Goal: Task Accomplishment & Management: Complete application form

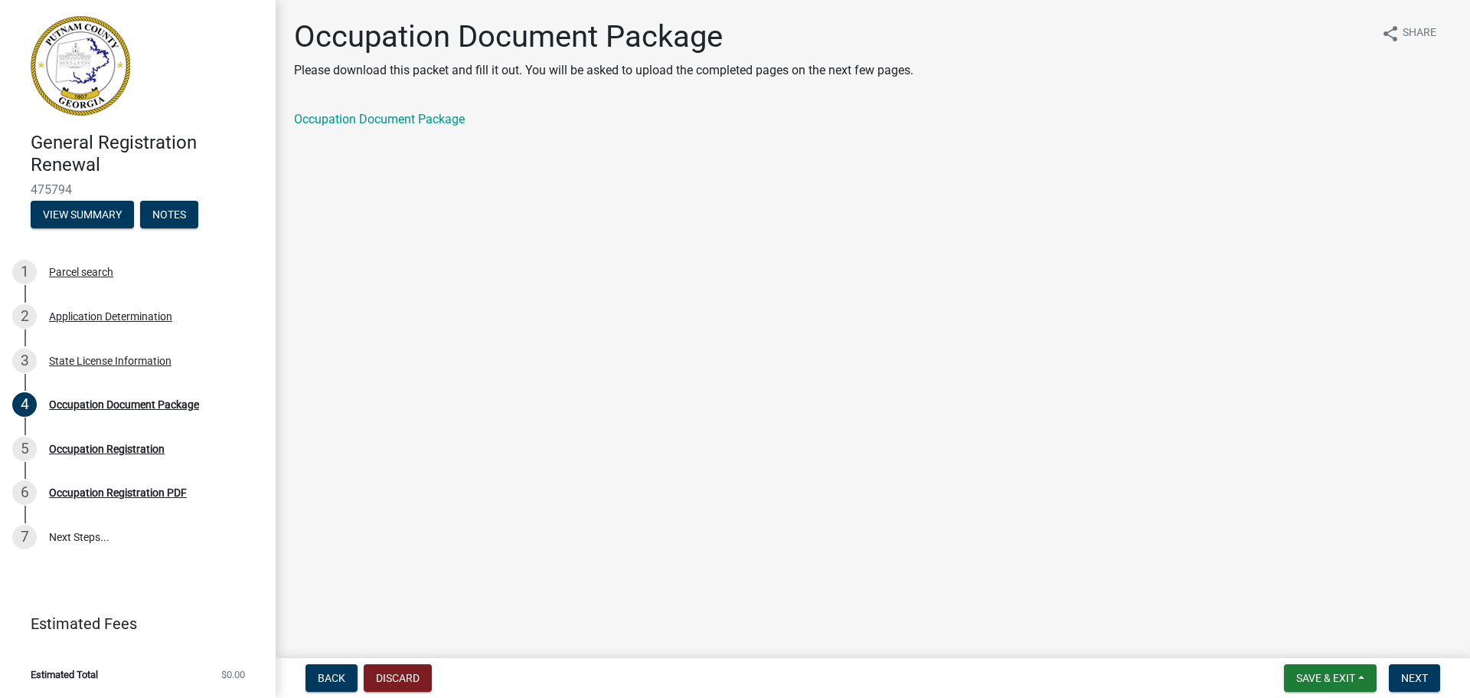
click at [349, 266] on main "Occupation Document Package Please download this packet and fill it out. You wi…" at bounding box center [873, 326] width 1194 height 652
click at [1405, 672] on span "Next" at bounding box center [1414, 677] width 27 height 12
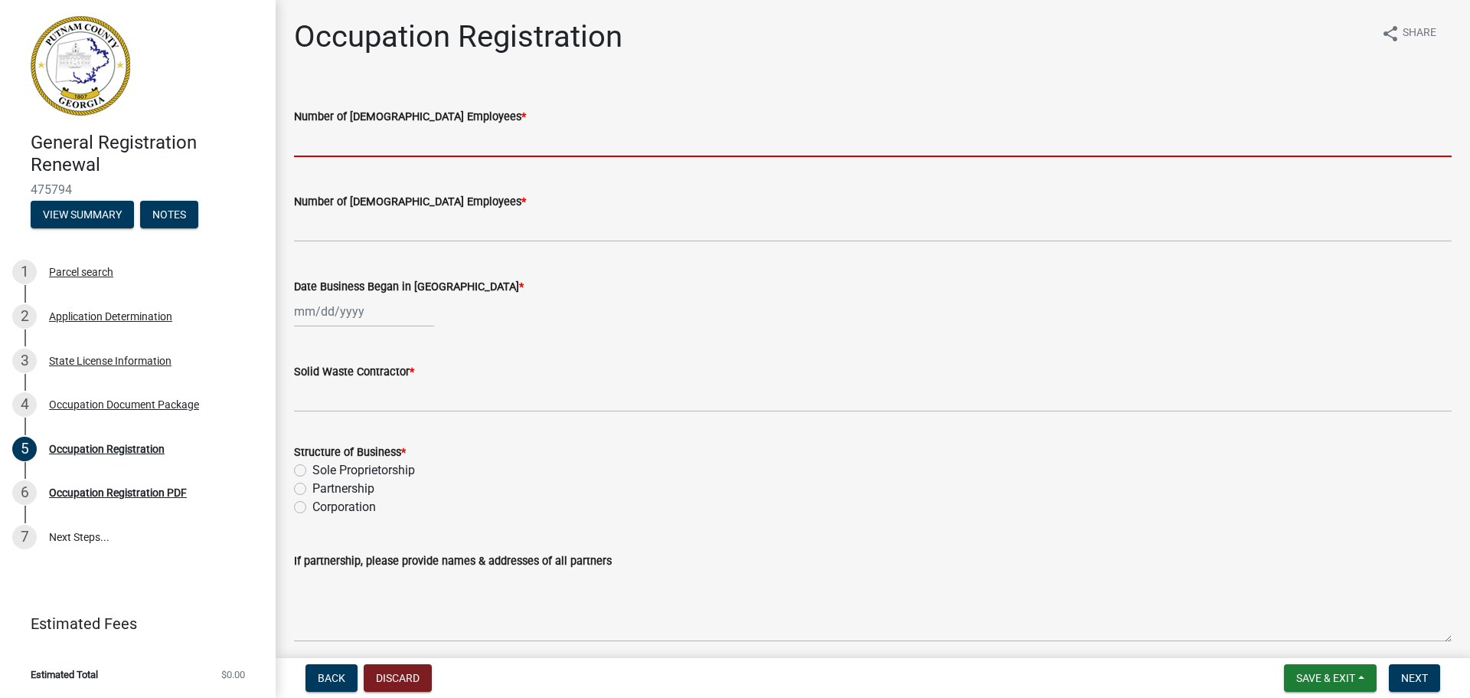
click at [459, 137] on input "text" at bounding box center [873, 141] width 1158 height 31
click at [346, 314] on div at bounding box center [364, 311] width 140 height 31
select select "9"
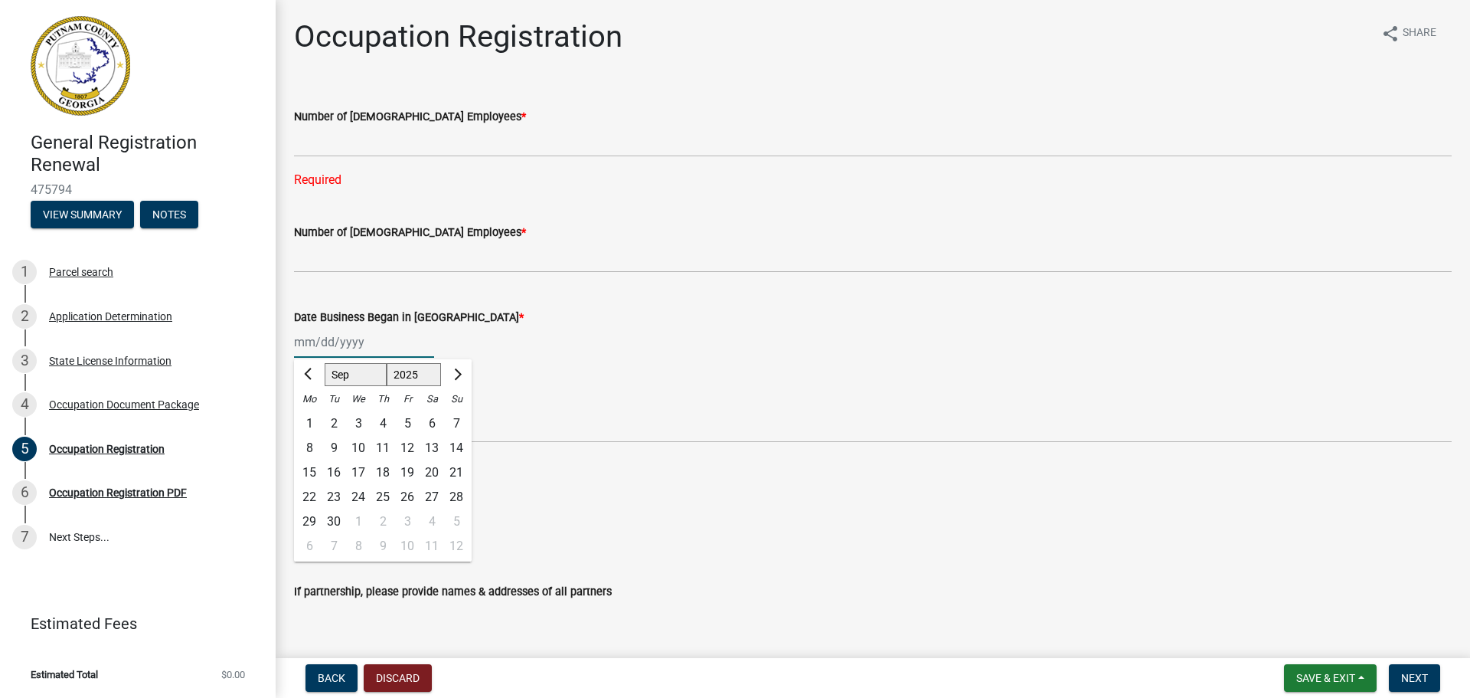
click at [414, 373] on select "1525 1526 1527 1528 1529 1530 1531 1532 1533 1534 1535 1536 1537 1538 1539 1540…" at bounding box center [414, 374] width 55 height 23
select select "2012"
click at [387, 363] on select "1525 1526 1527 1528 1529 1530 1531 1532 1533 1534 1535 1536 1537 1538 1539 1540…" at bounding box center [414, 374] width 55 height 23
click at [351, 374] on select "Jan Feb Mar Apr May Jun [DATE] Aug Sep Oct Nov Dec" at bounding box center [356, 374] width 62 height 23
select select "4"
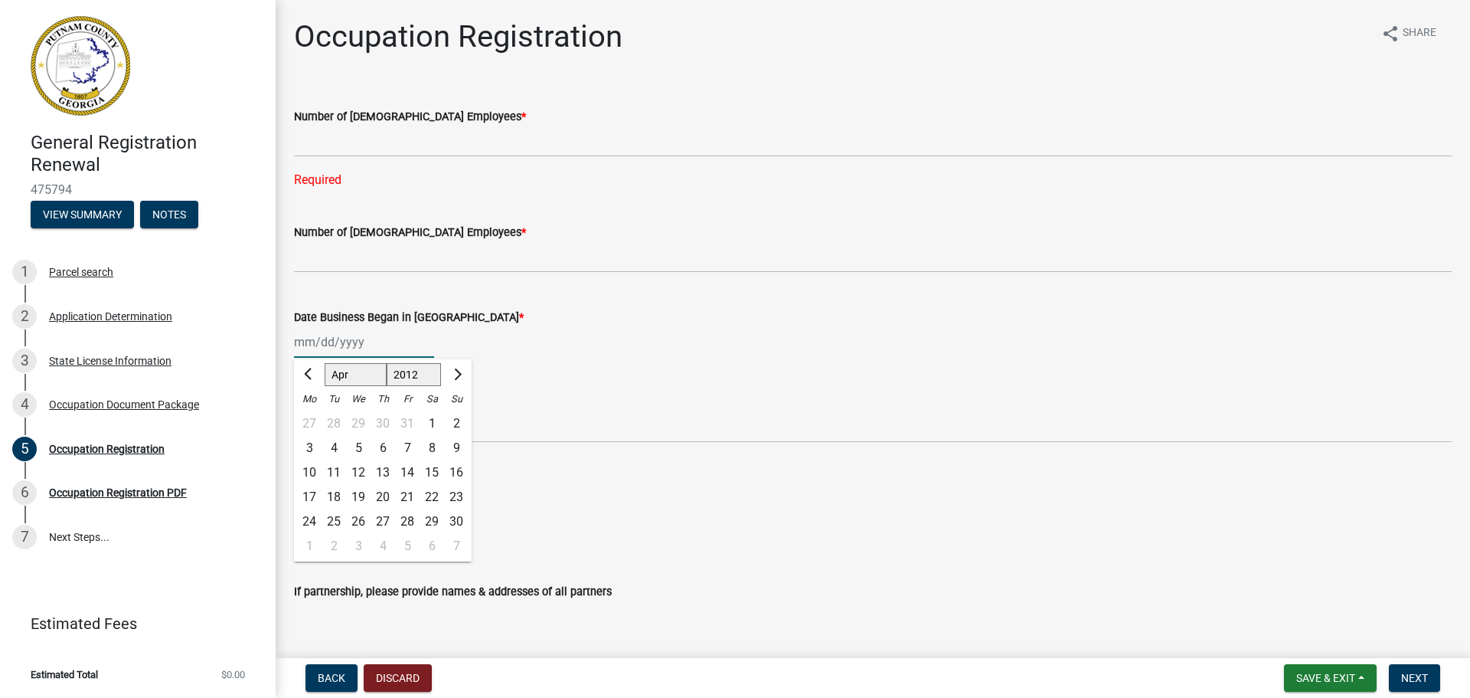
click at [325, 363] on select "Jan Feb Mar Apr May Jun [DATE] Aug Sep Oct Nov Dec" at bounding box center [356, 374] width 62 height 23
click at [456, 423] on div "1" at bounding box center [456, 423] width 25 height 25
type input "[DATE]"
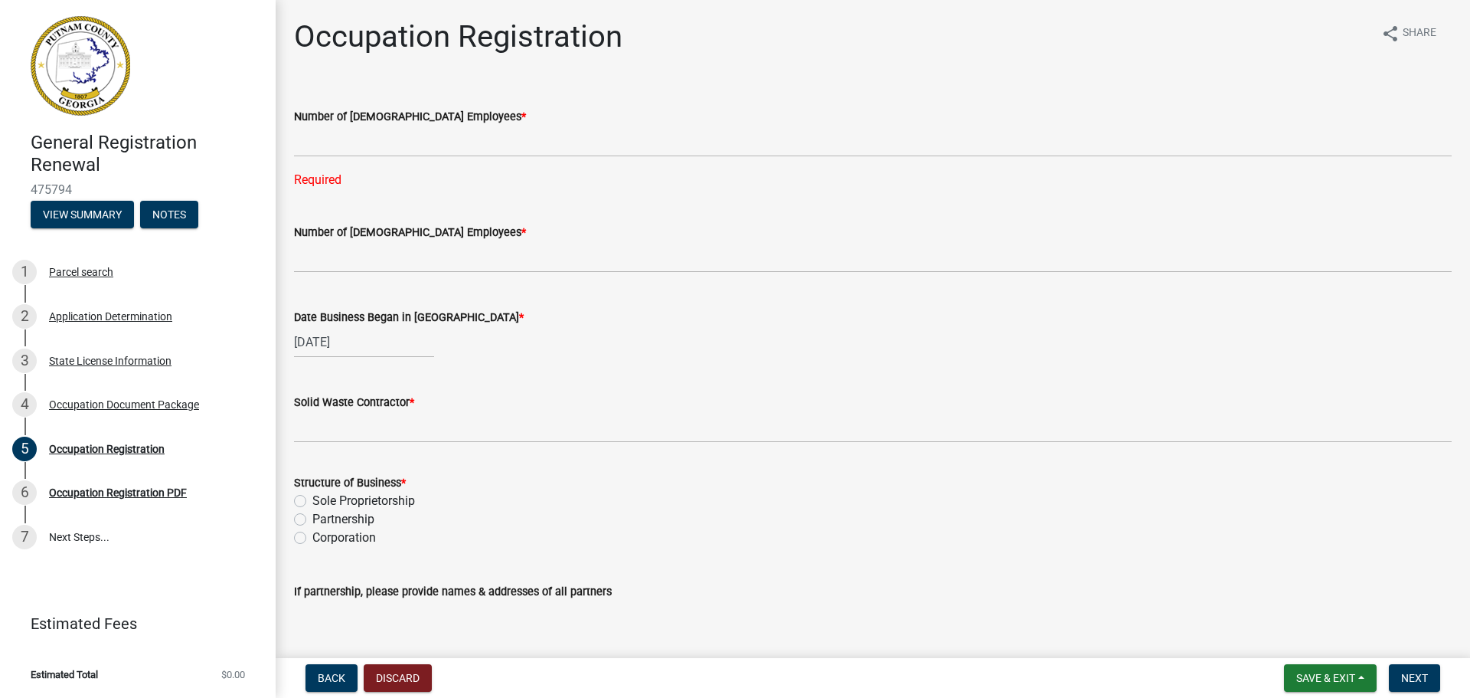
click at [622, 407] on div "Solid Waste Contractor *" at bounding box center [873, 402] width 1158 height 18
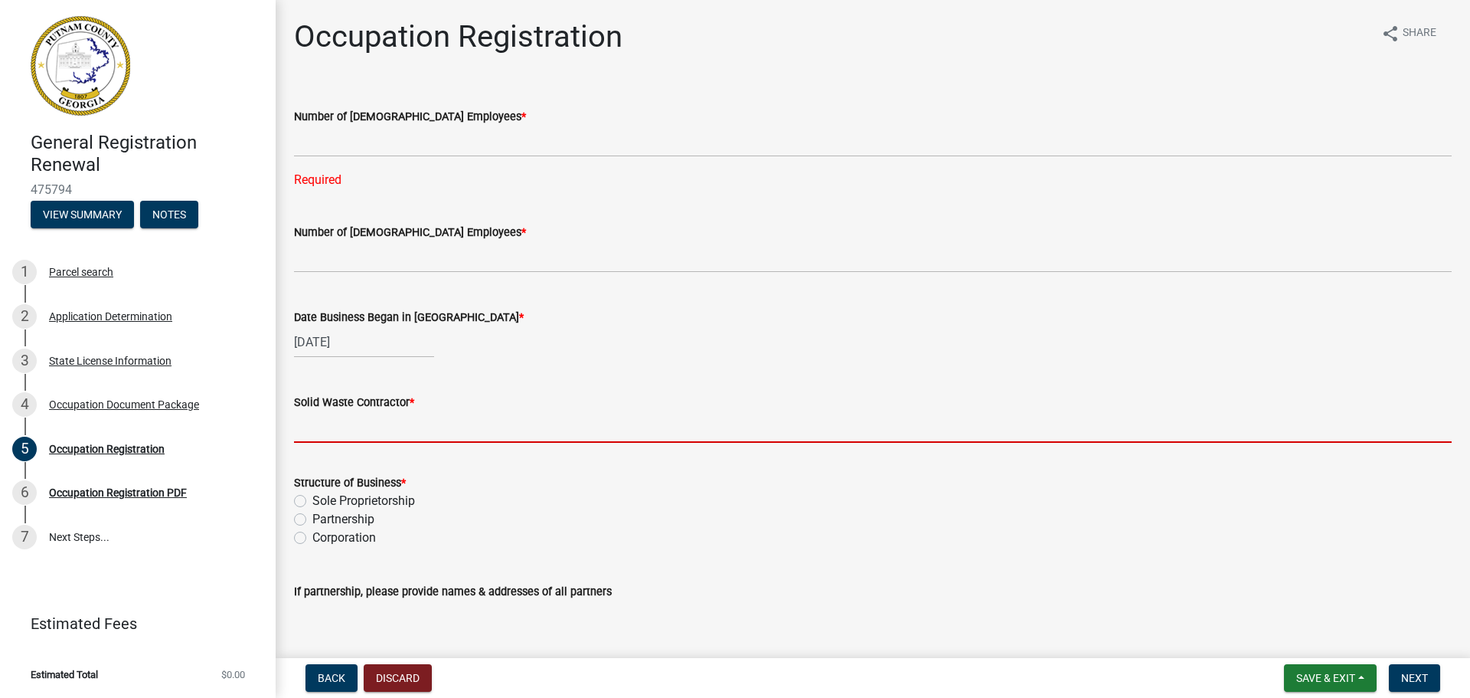
click at [588, 435] on input "Solid Waste Contractor *" at bounding box center [873, 426] width 1158 height 31
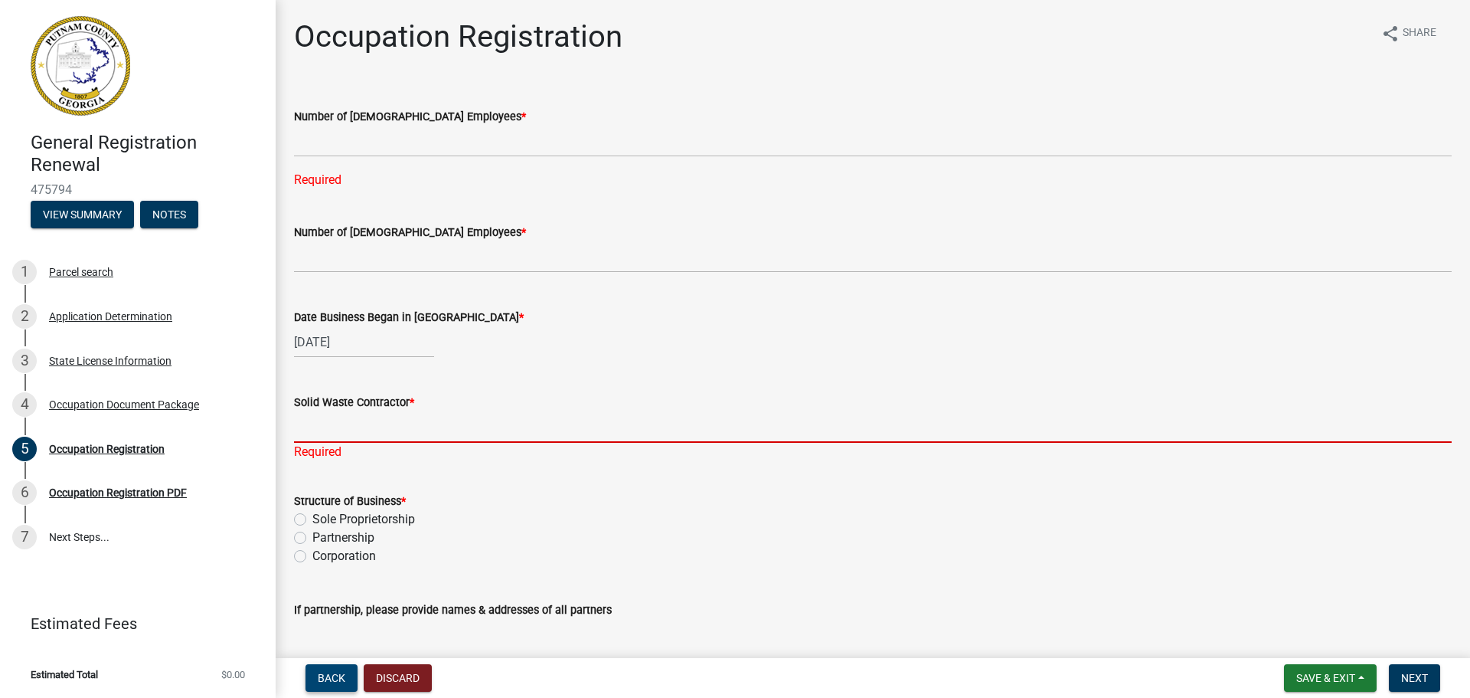
click at [332, 676] on span "Back" at bounding box center [332, 677] width 28 height 12
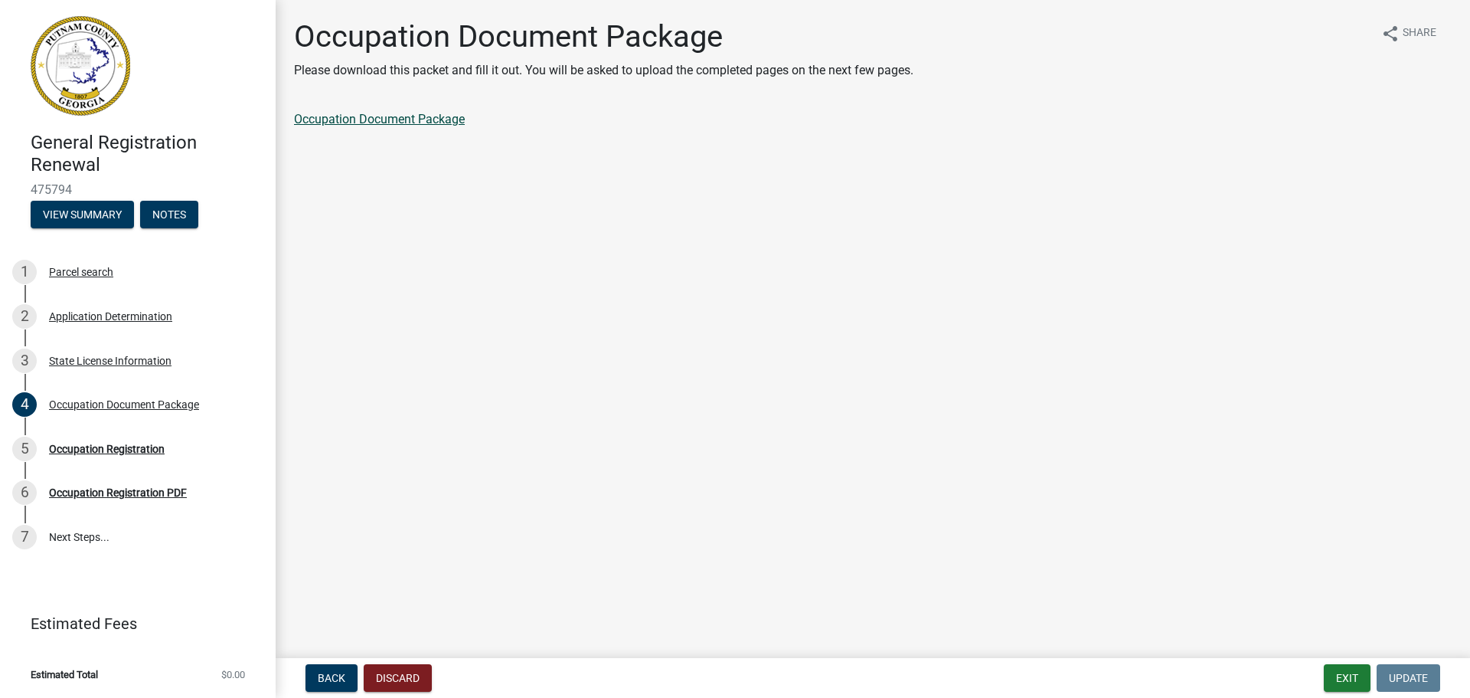
click at [354, 122] on link "Occupation Document Package" at bounding box center [379, 119] width 171 height 15
click at [449, 325] on main "Occupation Document Package Please download this packet and fill it out. You wi…" at bounding box center [873, 326] width 1194 height 652
drag, startPoint x: 452, startPoint y: 554, endPoint x: 459, endPoint y: 549, distance: 8.3
click at [459, 549] on main "Occupation Document Package Please download this packet and fill it out. You wi…" at bounding box center [873, 326] width 1194 height 652
click at [1239, 508] on main "Occupation Document Package Please download this packet and fill it out. You wi…" at bounding box center [873, 326] width 1194 height 652
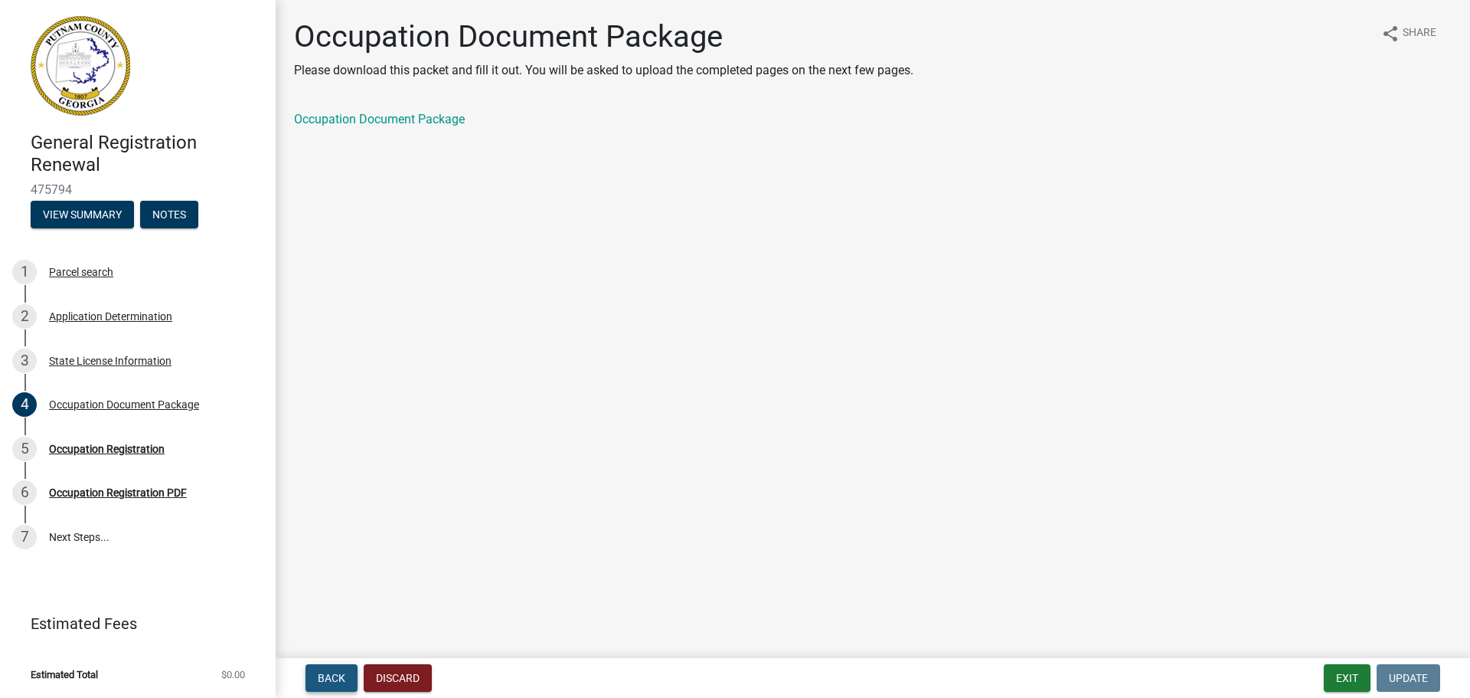
click at [325, 680] on span "Back" at bounding box center [332, 677] width 28 height 12
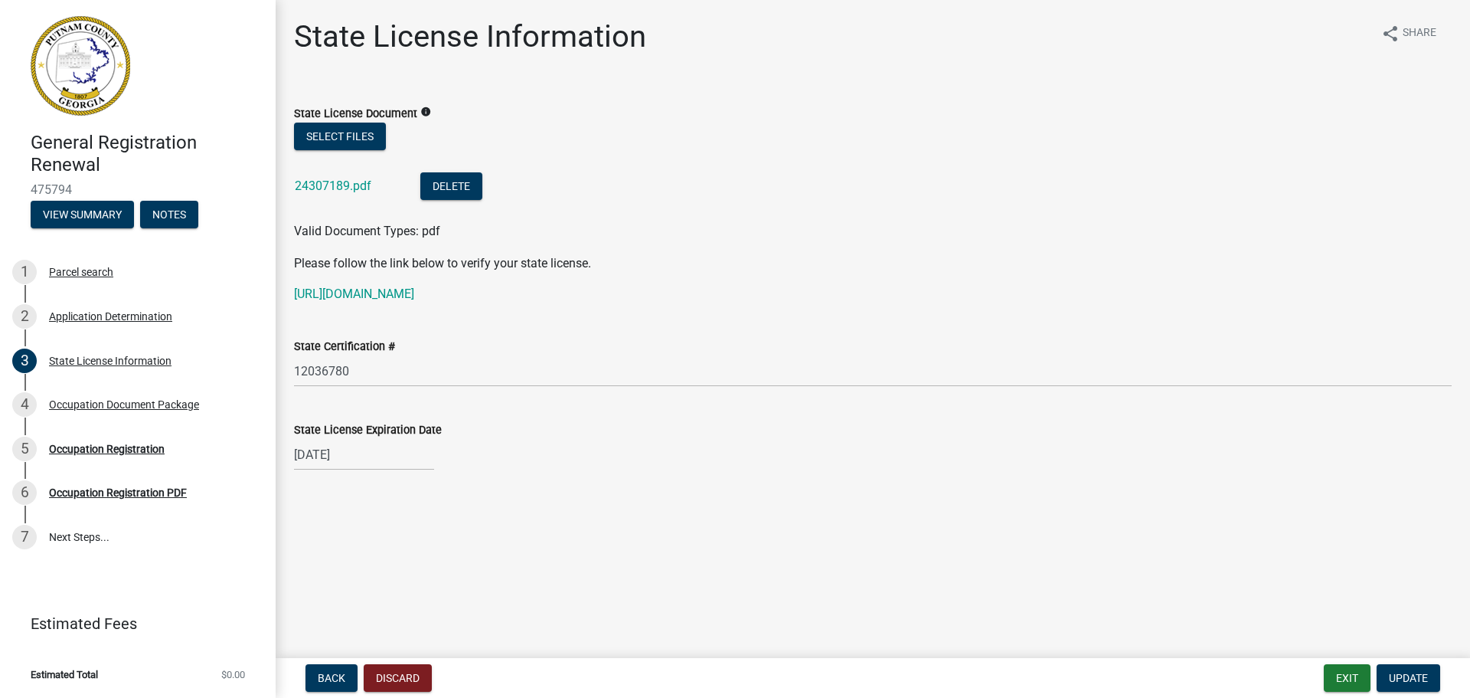
click at [508, 576] on main "State License Information share Share State License Document info Select files …" at bounding box center [873, 326] width 1194 height 652
click at [1410, 677] on span "Update" at bounding box center [1408, 677] width 39 height 12
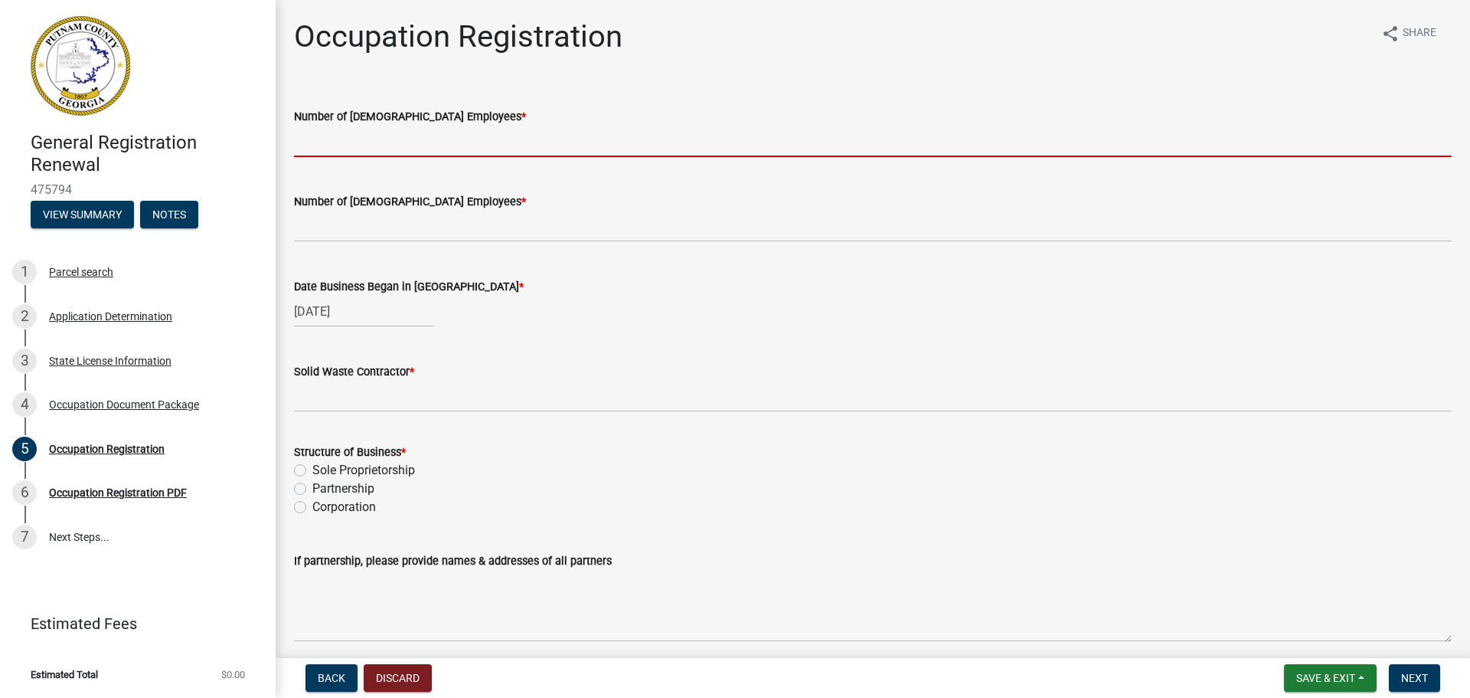
click at [380, 145] on input "text" at bounding box center [873, 141] width 1158 height 31
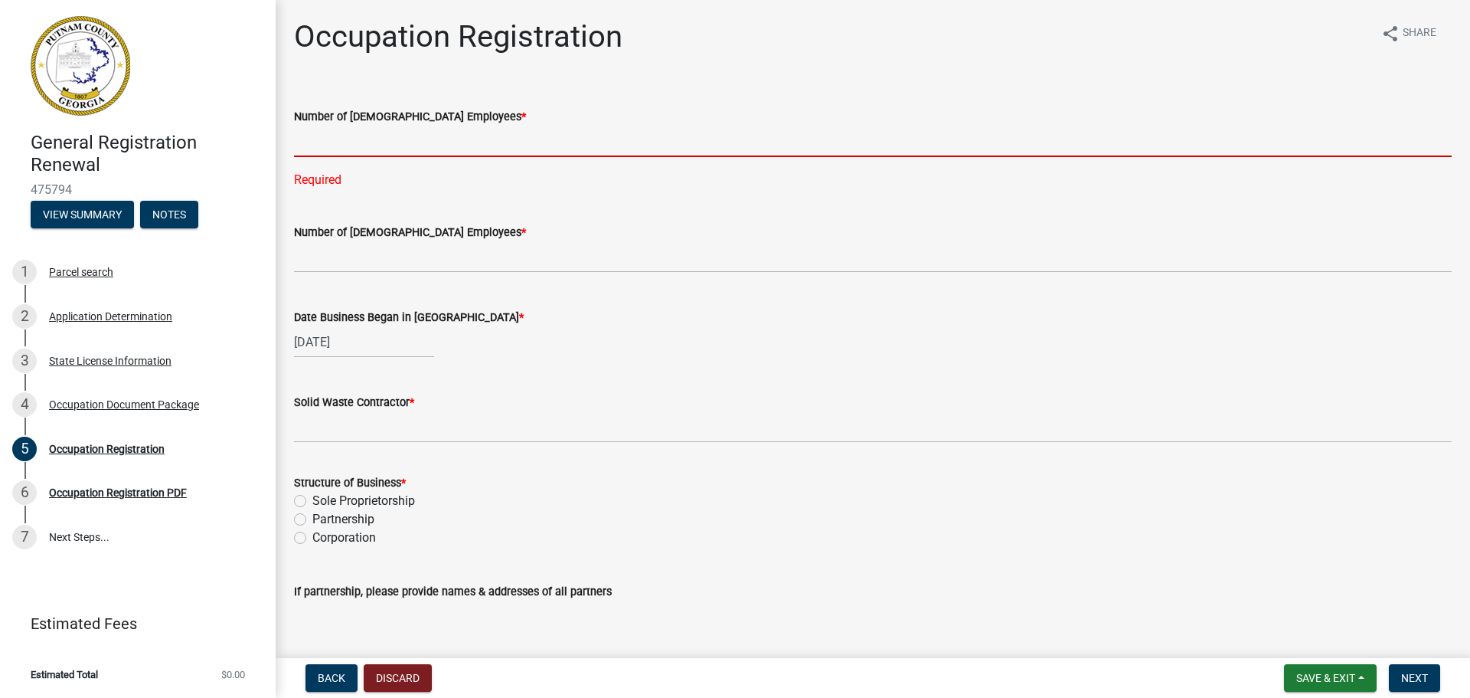
click at [485, 139] on input "text" at bounding box center [873, 141] width 1158 height 31
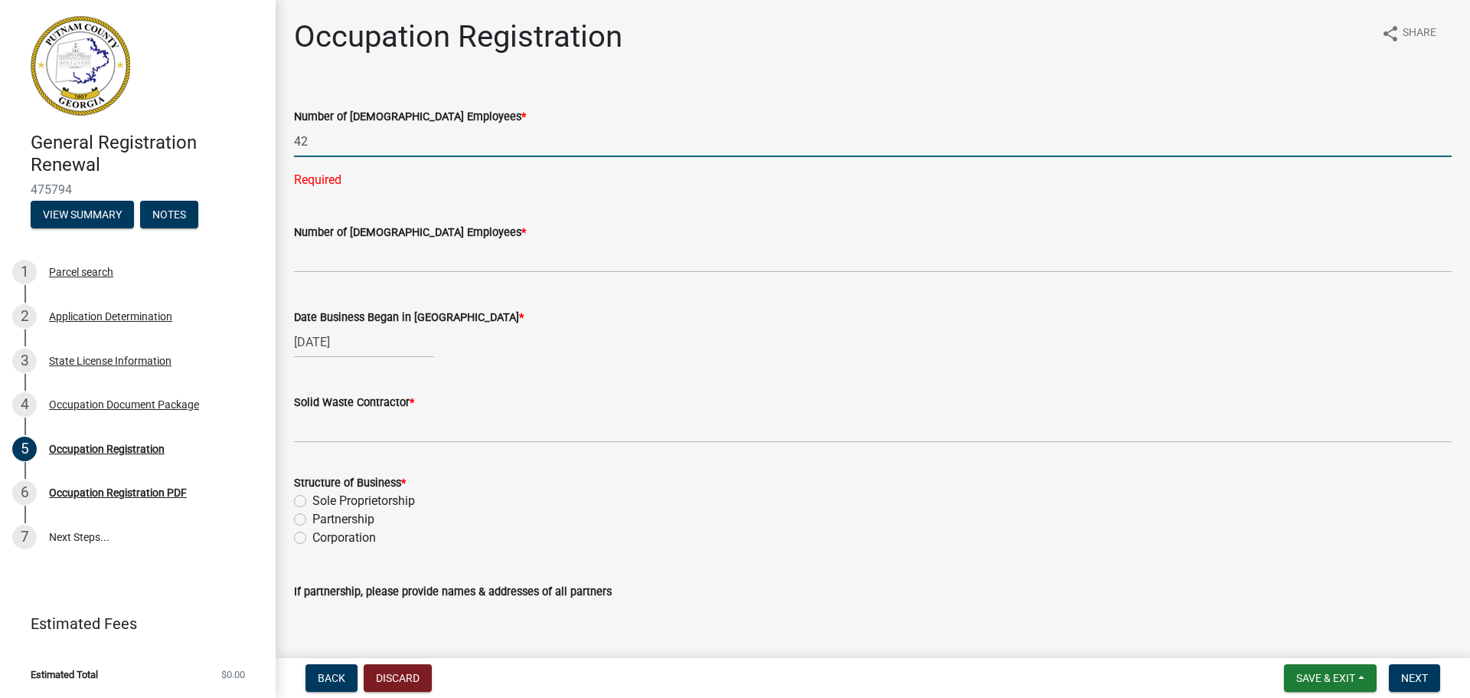
type input "42"
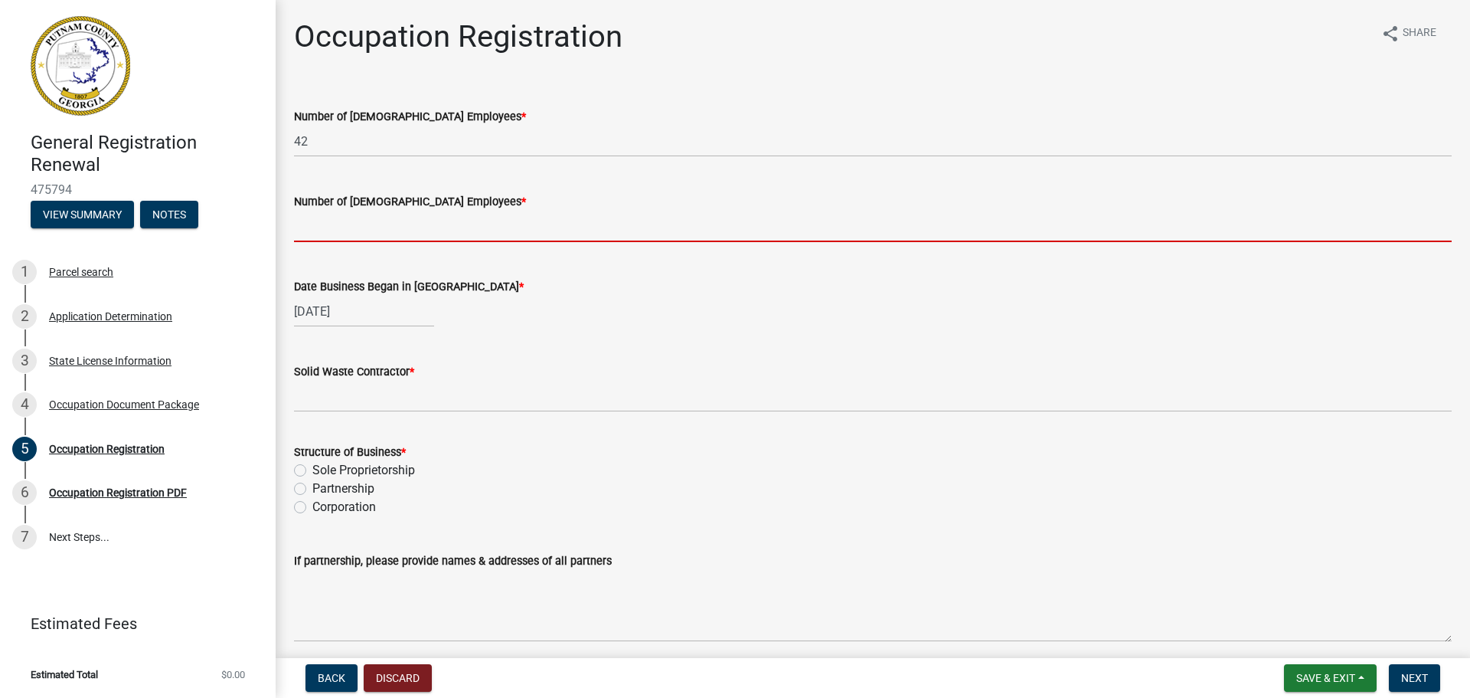
click at [394, 247] on wm-data-entity-input "Number of [DEMOGRAPHIC_DATA] Employees *" at bounding box center [873, 213] width 1158 height 85
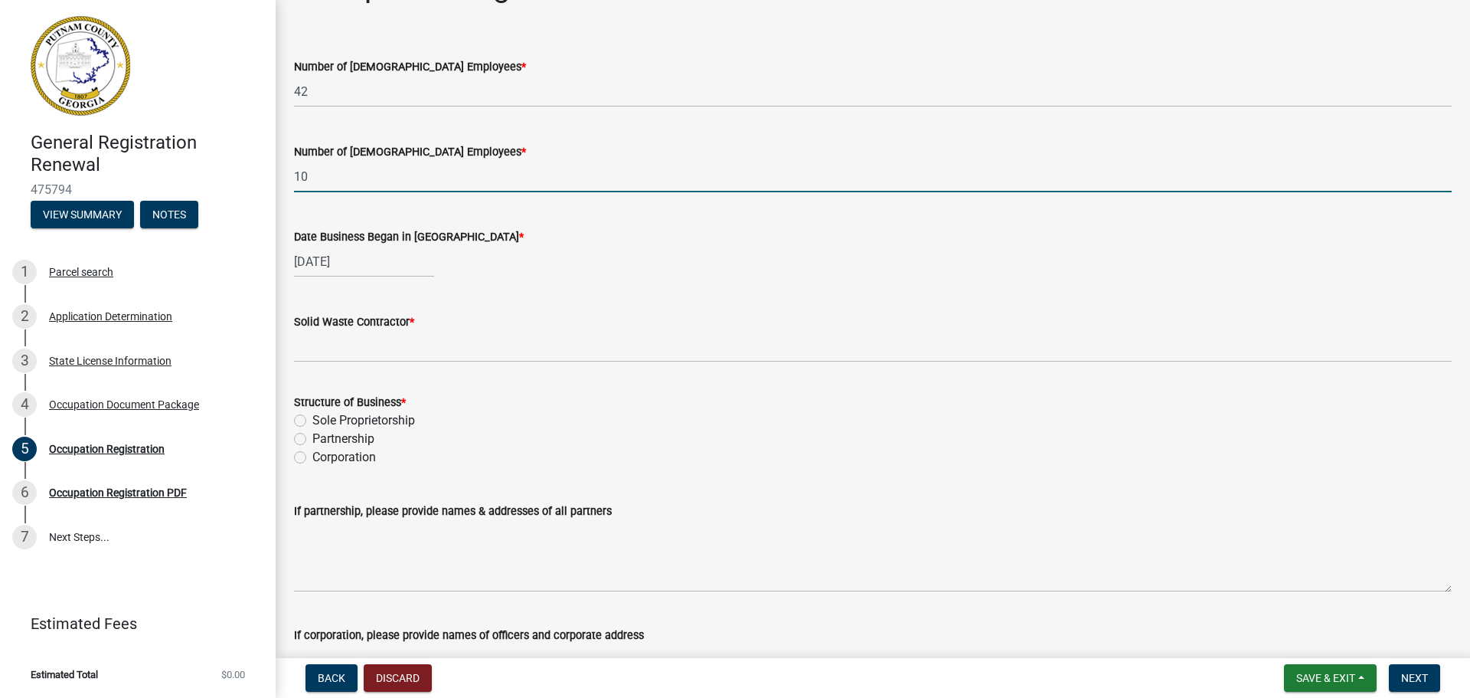
scroll to position [77, 0]
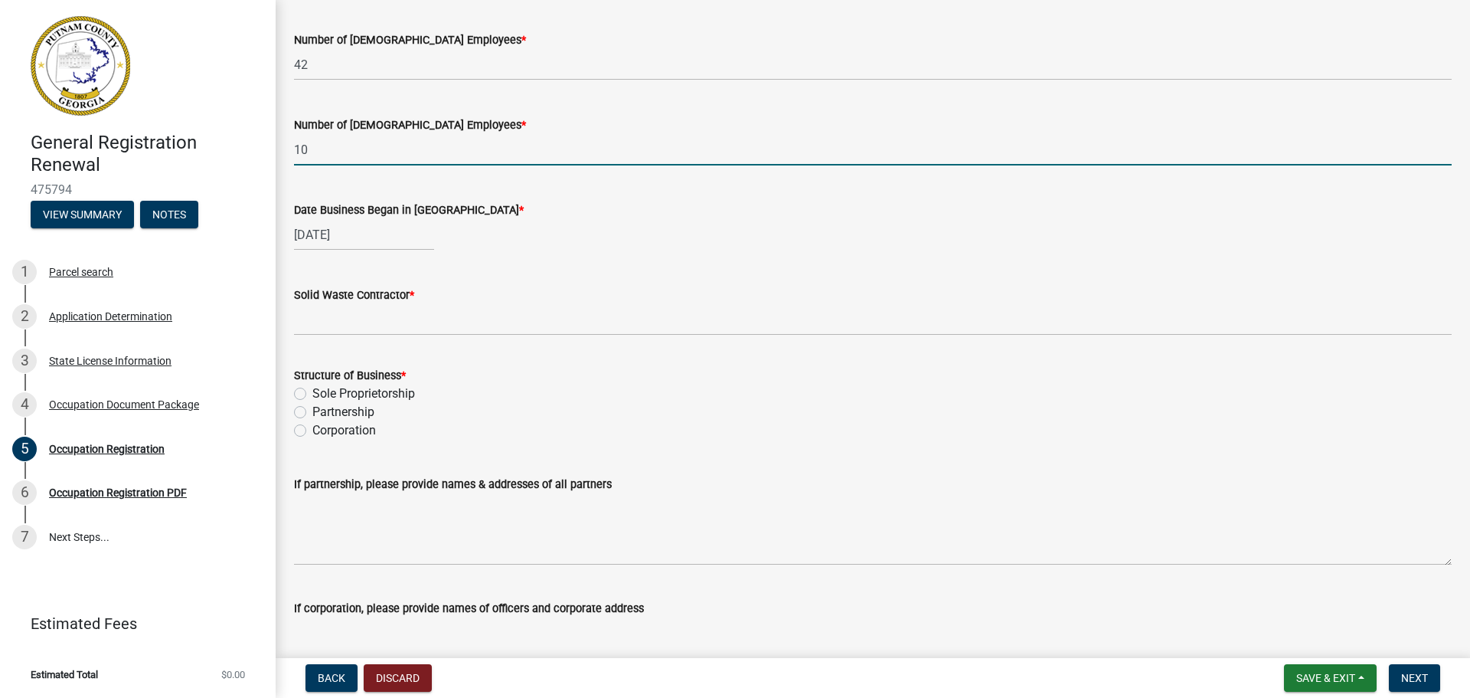
type input "10"
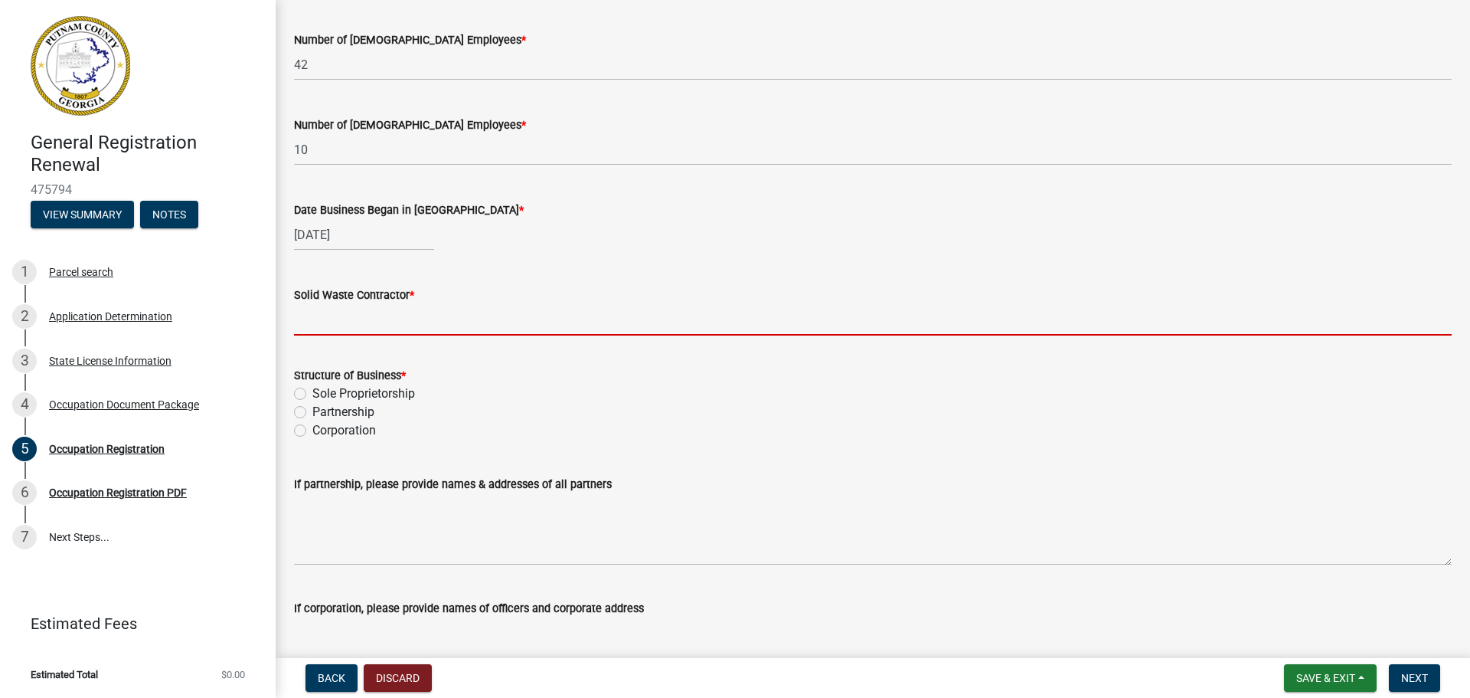
click at [451, 324] on input "Solid Waste Contractor *" at bounding box center [873, 319] width 1158 height 31
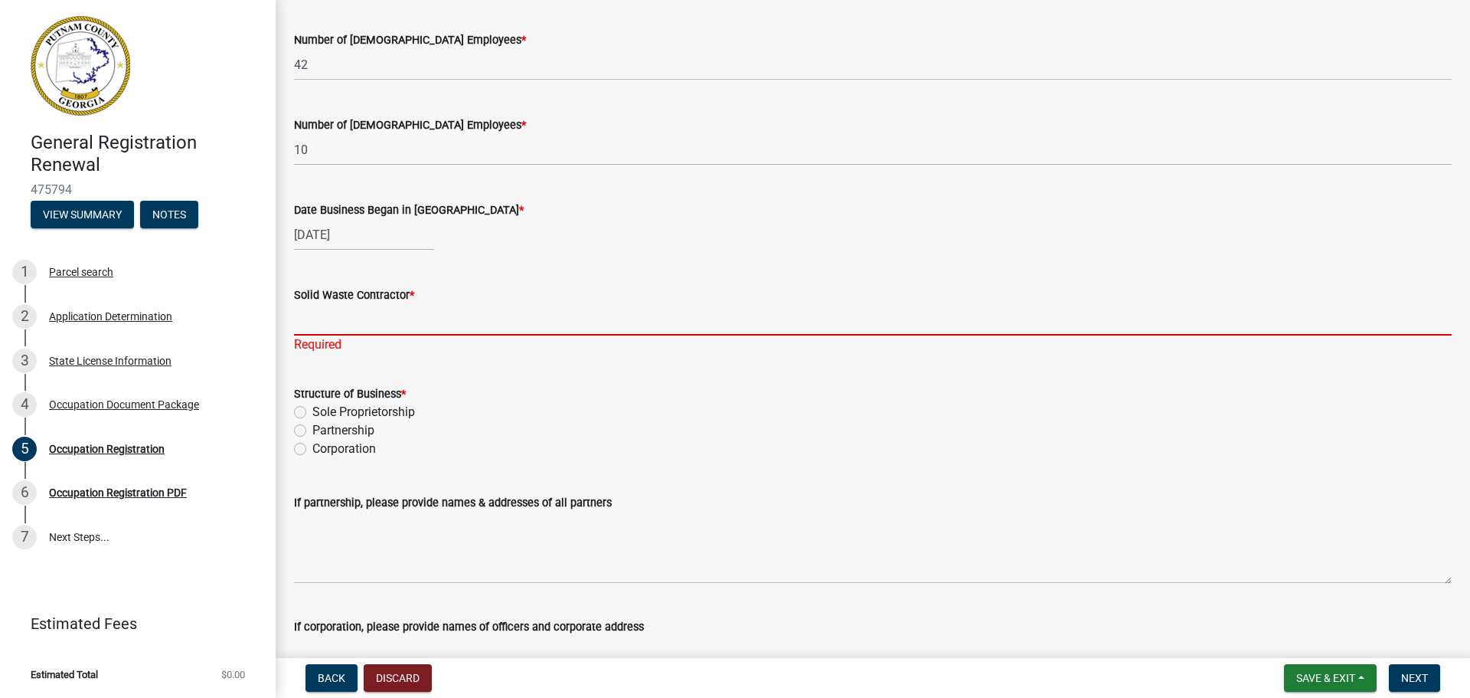
click at [420, 325] on input "Solid Waste Contractor *" at bounding box center [873, 319] width 1158 height 31
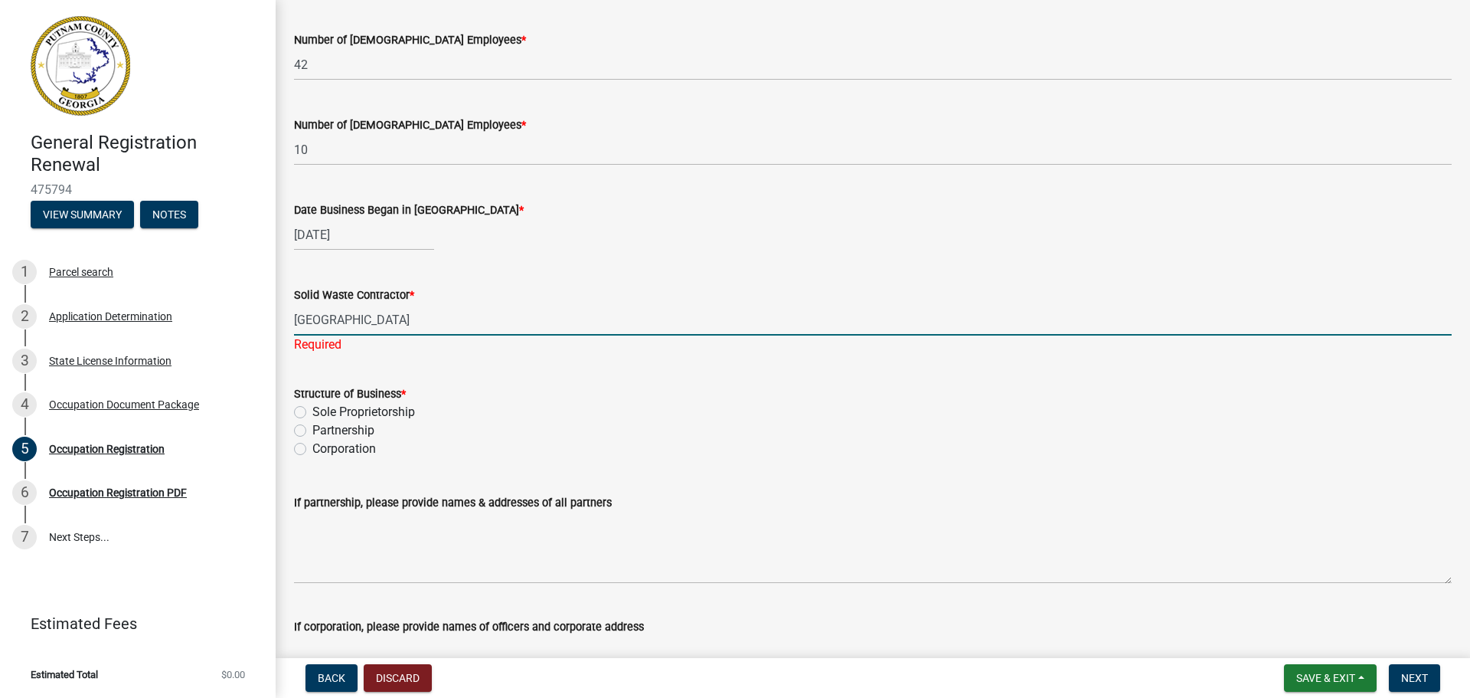
type input "[GEOGRAPHIC_DATA]"
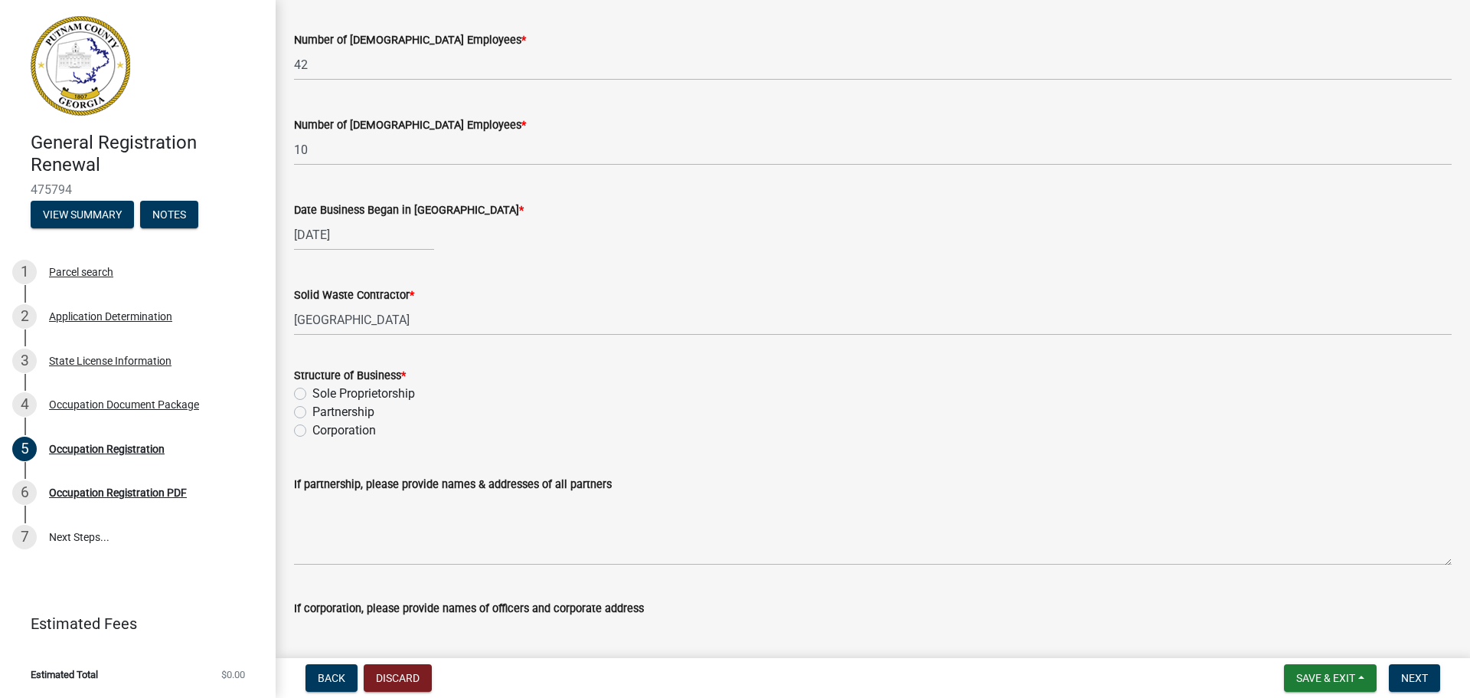
click at [486, 368] on form "Structure of Business * Sole Proprietorship Partnership Corporation" at bounding box center [873, 394] width 1158 height 92
click at [312, 393] on label "Sole Proprietorship" at bounding box center [363, 393] width 103 height 18
click at [312, 393] on input "Sole Proprietorship" at bounding box center [317, 389] width 10 height 10
radio input "true"
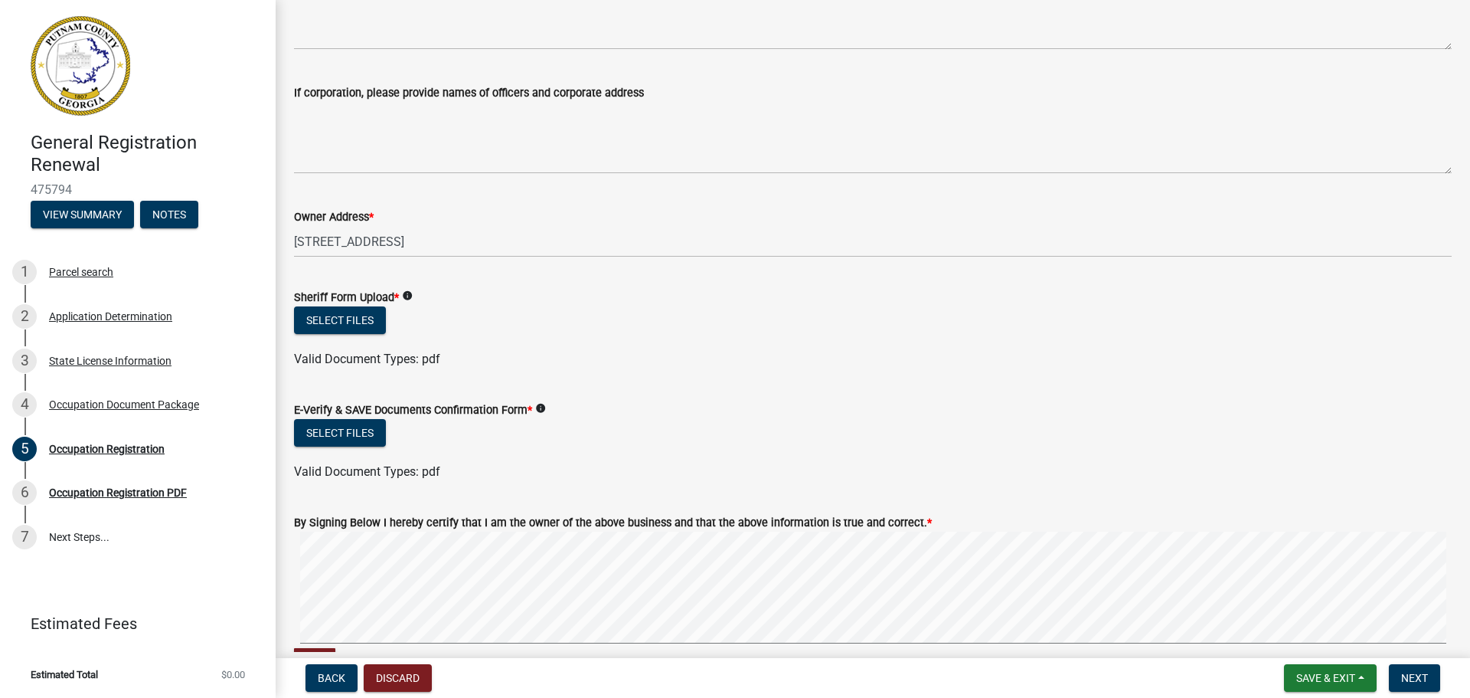
scroll to position [613, 0]
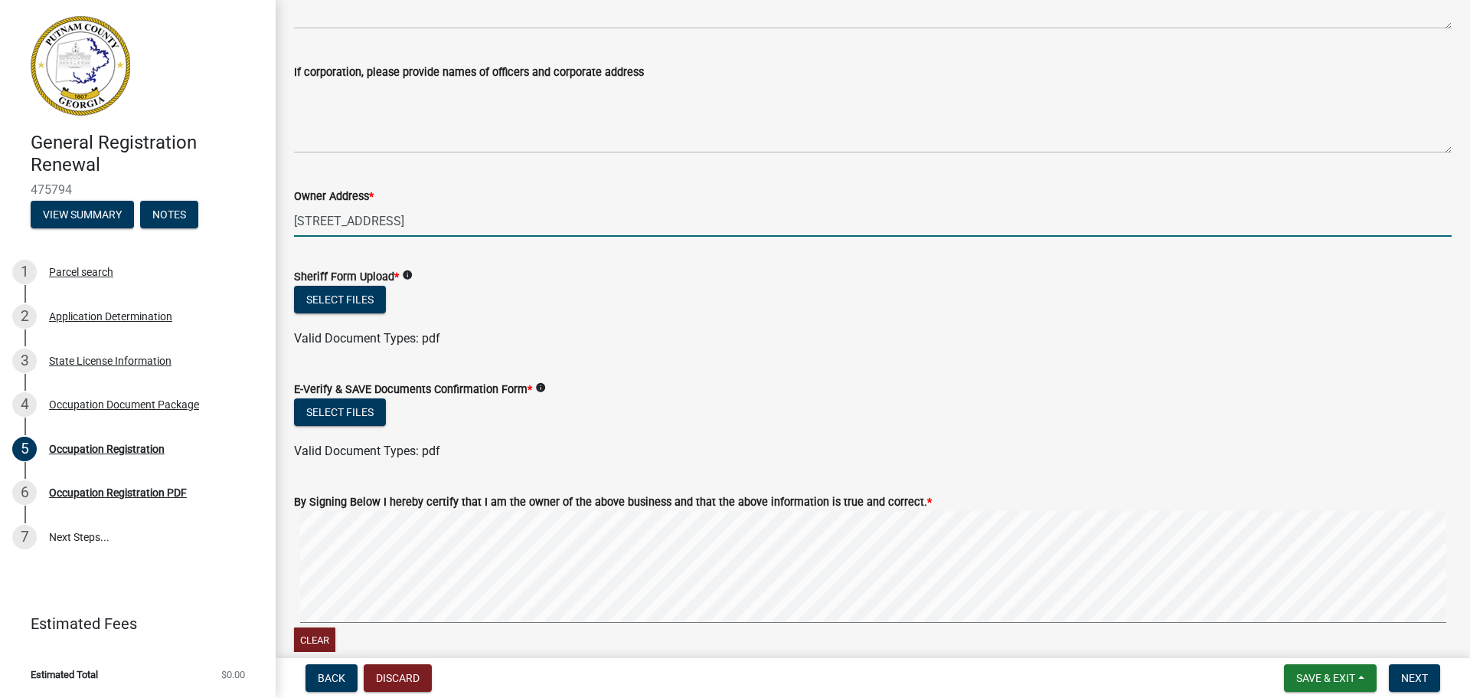
drag, startPoint x: 478, startPoint y: 221, endPoint x: 3, endPoint y: 249, distance: 475.5
click at [3, 249] on div "General Registration Renewal 475794 View Summary Notes 1 Parcel search 2 Applic…" at bounding box center [735, 349] width 1470 height 698
type input "[STREET_ADDRESS]"
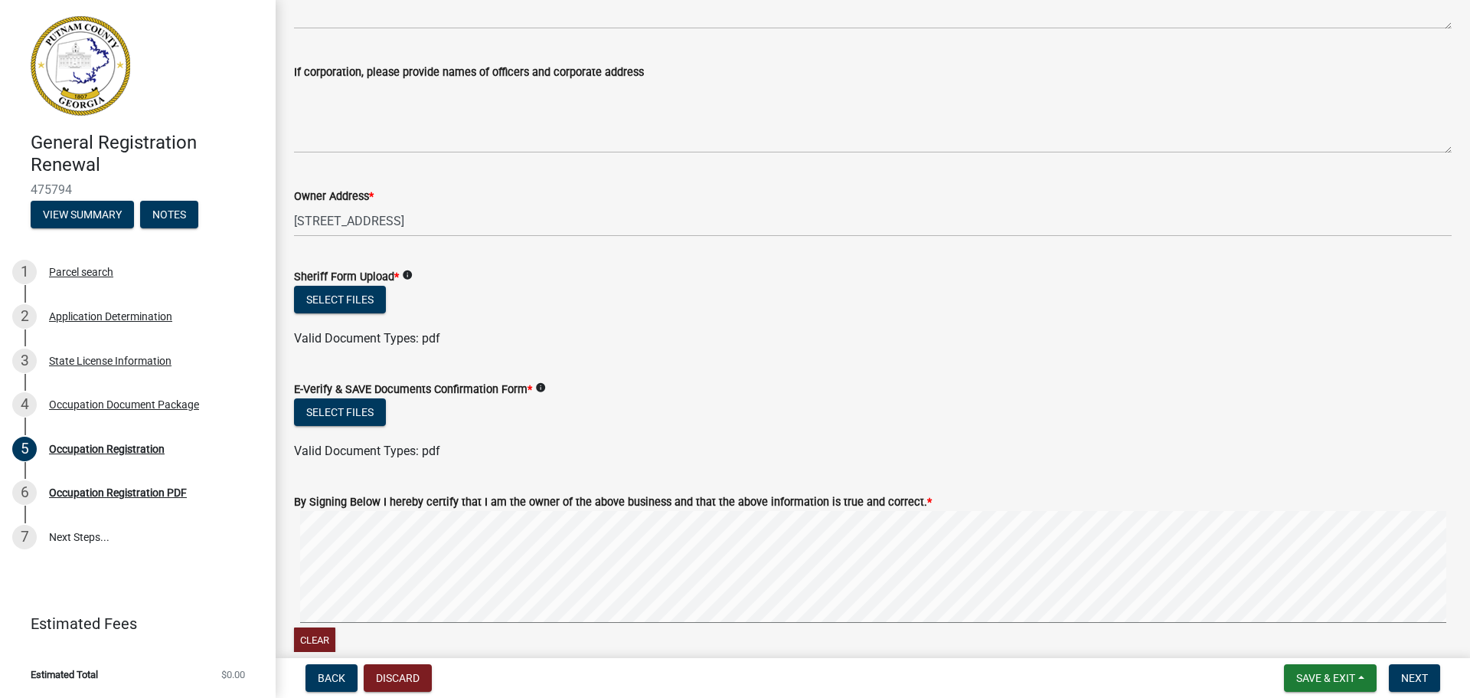
click at [687, 283] on div "Sheriff Form Upload * info" at bounding box center [873, 276] width 1158 height 18
click at [368, 304] on button "Select files" at bounding box center [340, 300] width 92 height 28
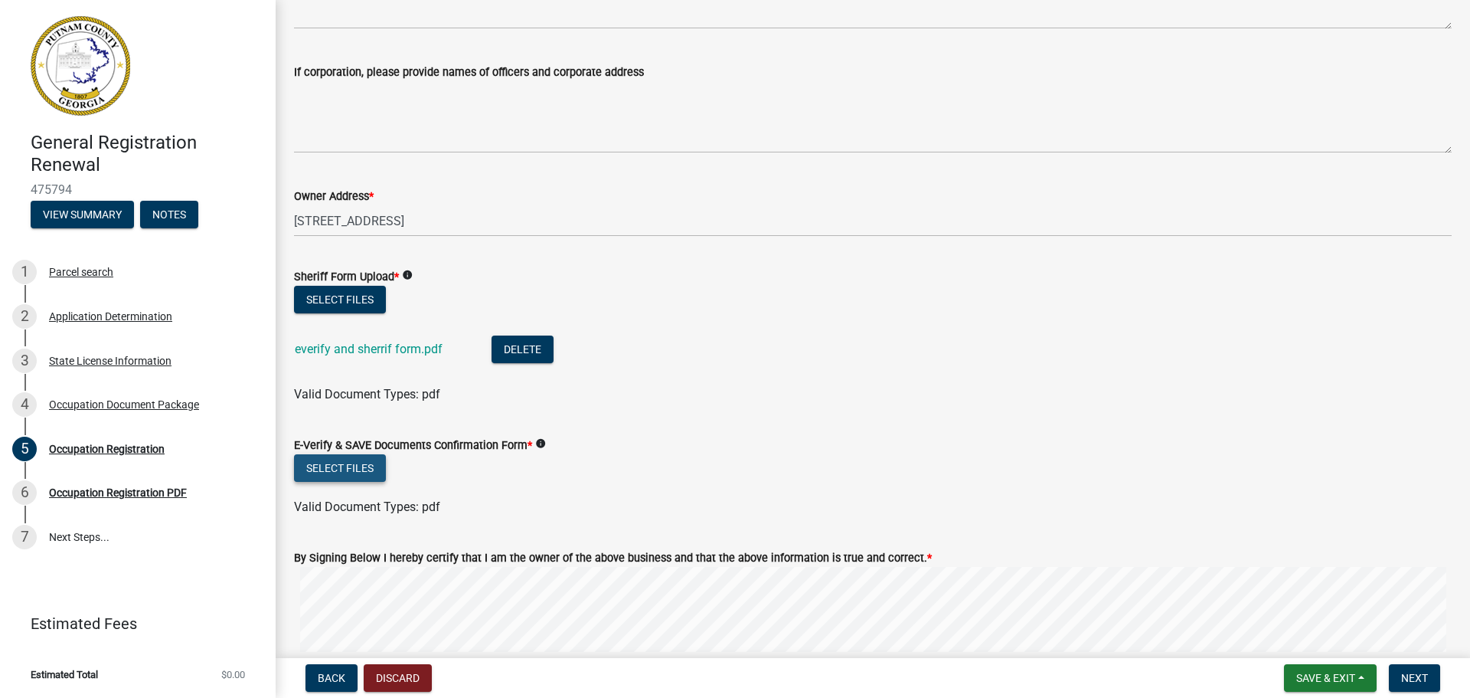
click at [356, 469] on button "Select files" at bounding box center [340, 468] width 92 height 28
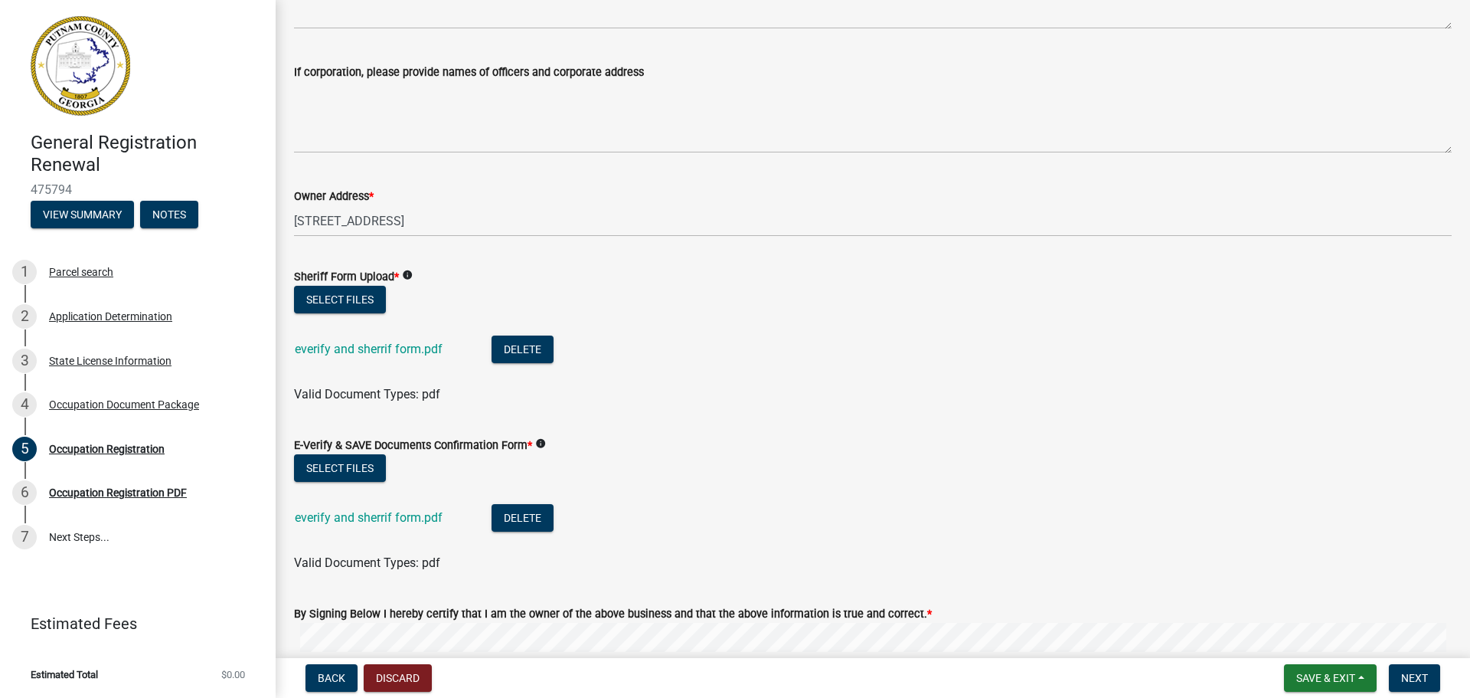
click at [943, 368] on li "everify and sherrif form.pdf Delete" at bounding box center [873, 351] width 1158 height 56
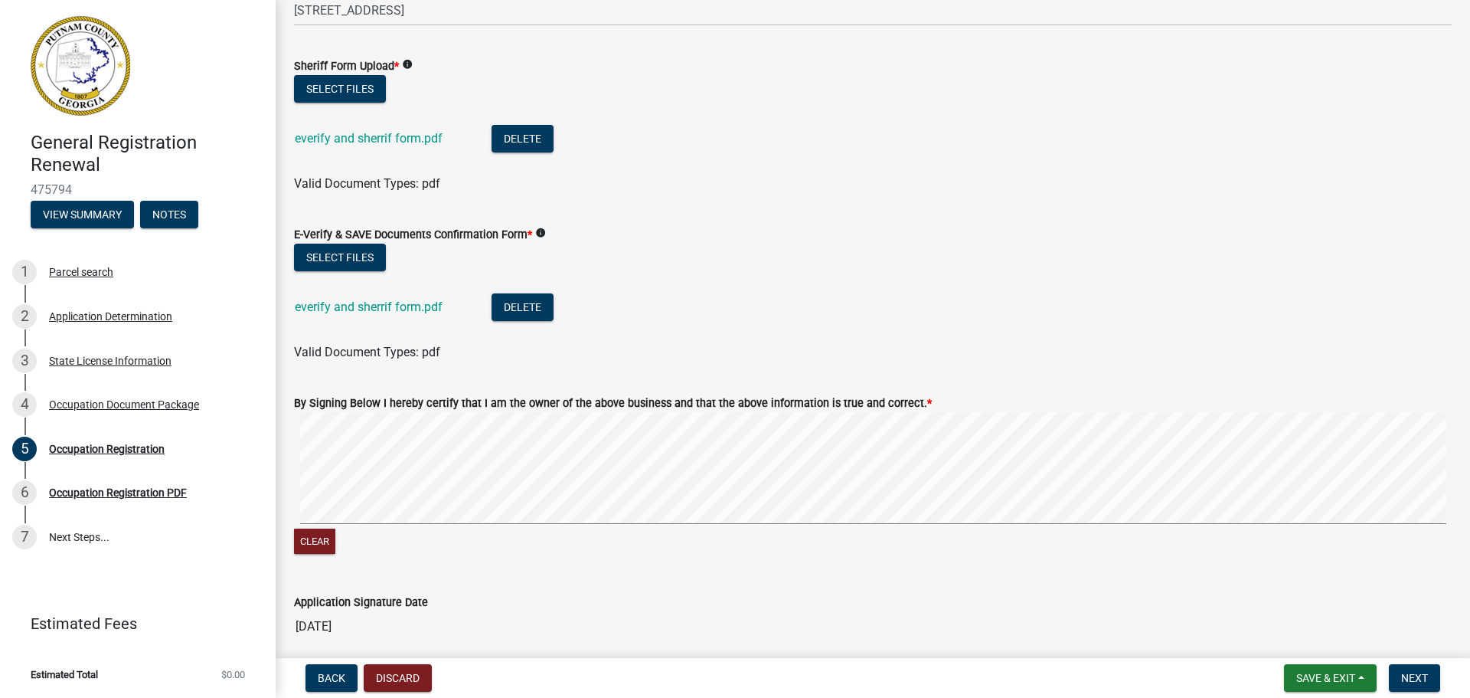
scroll to position [842, 0]
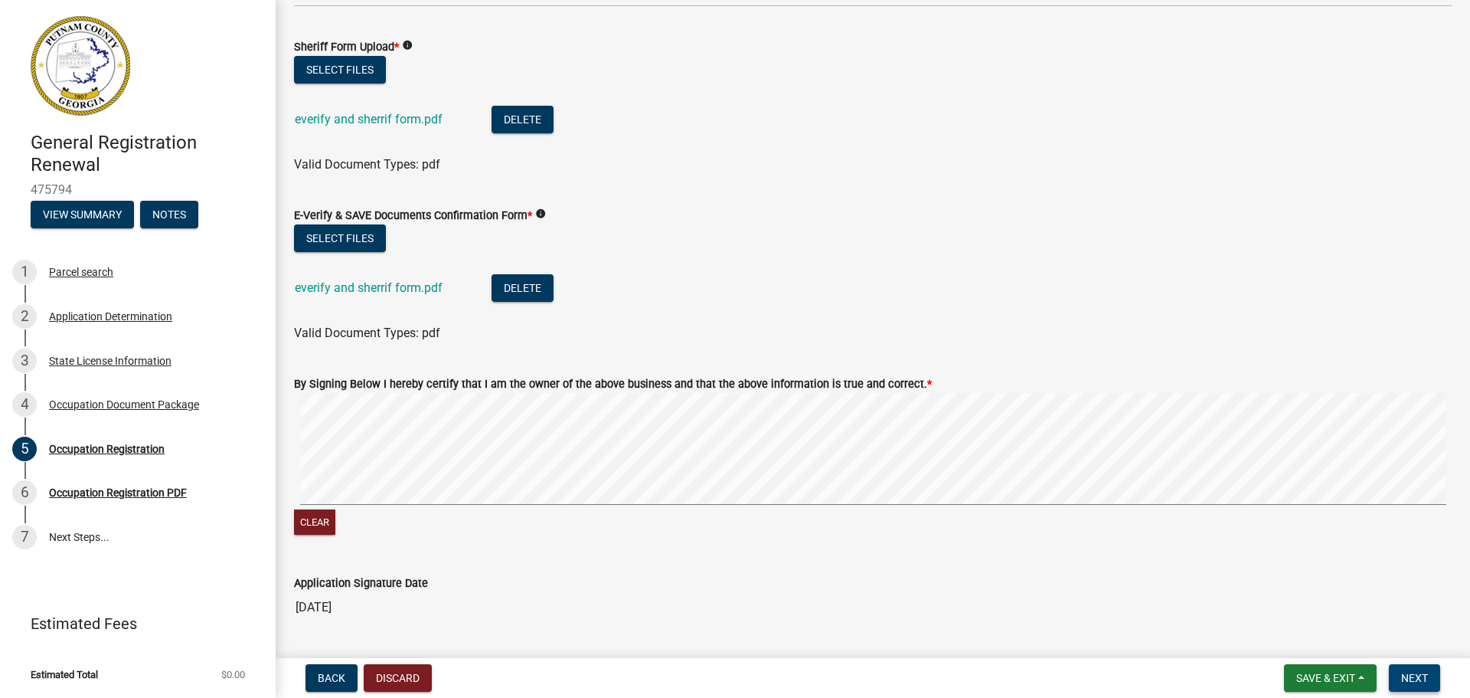
click at [1413, 678] on span "Next" at bounding box center [1414, 677] width 27 height 12
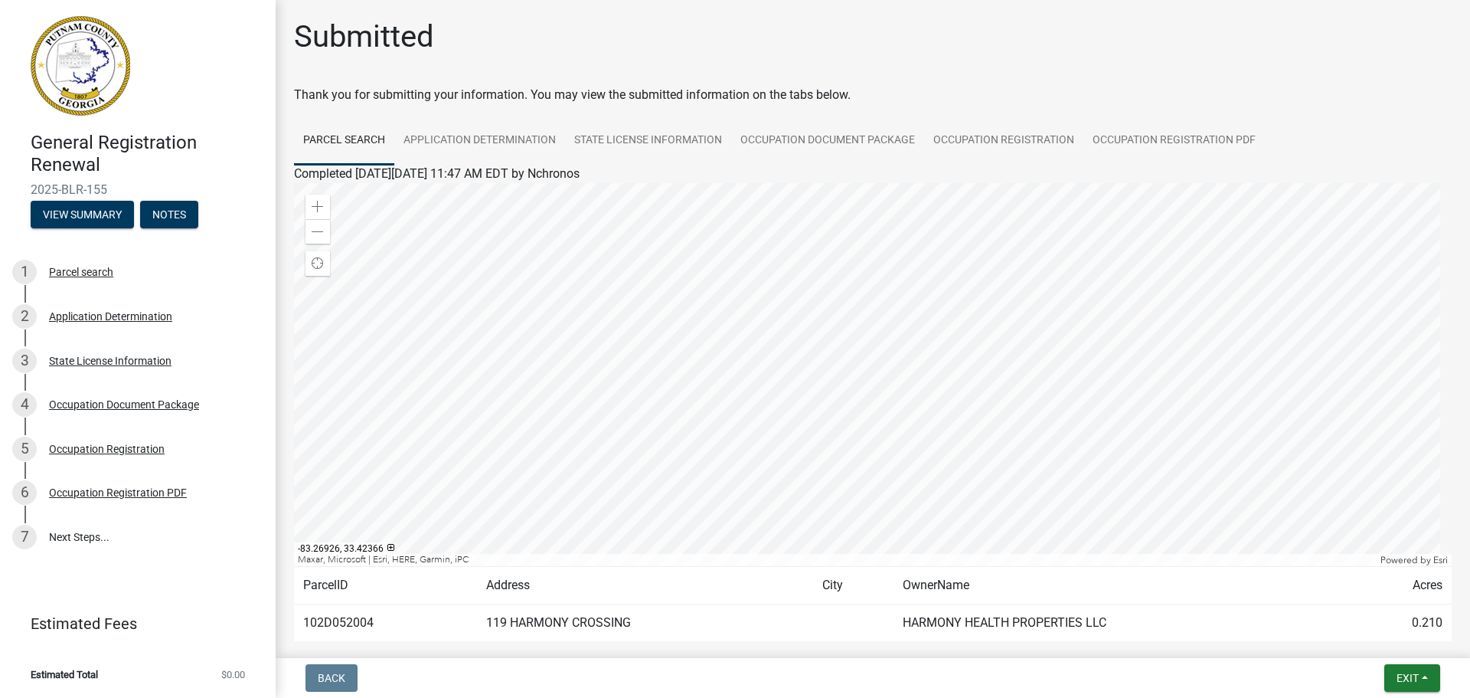
click at [1113, 394] on div at bounding box center [873, 374] width 1158 height 383
click at [443, 145] on link "Application Determination" at bounding box center [479, 140] width 171 height 49
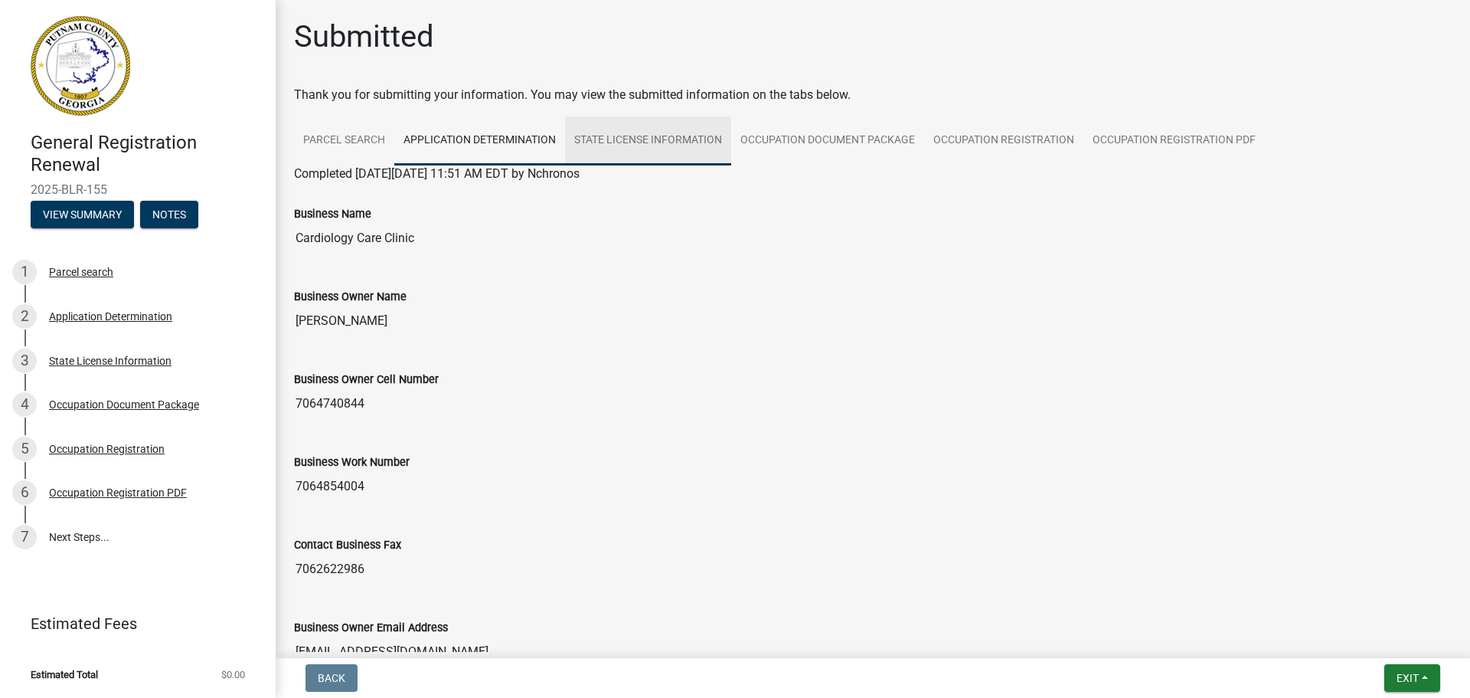
click at [609, 126] on link "State License Information" at bounding box center [648, 140] width 166 height 49
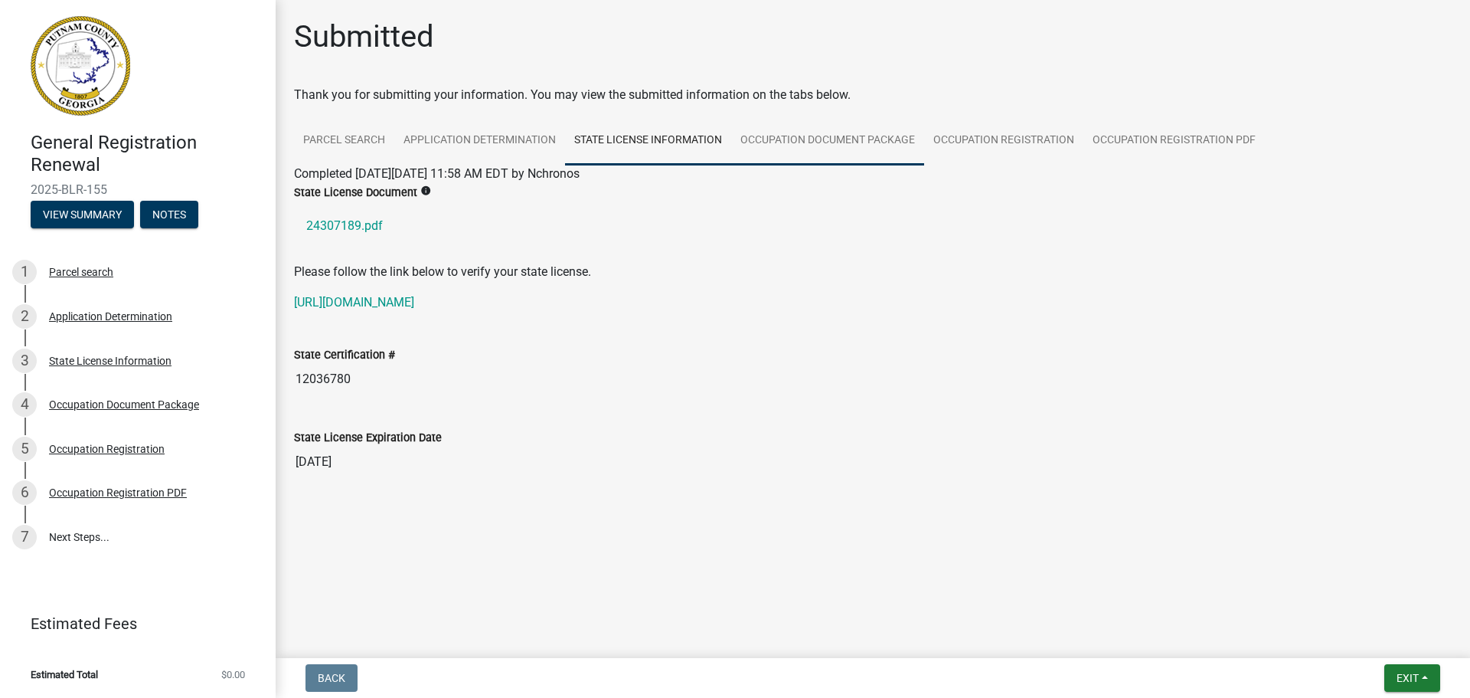
click at [794, 142] on link "Occupation Document Package" at bounding box center [827, 140] width 193 height 49
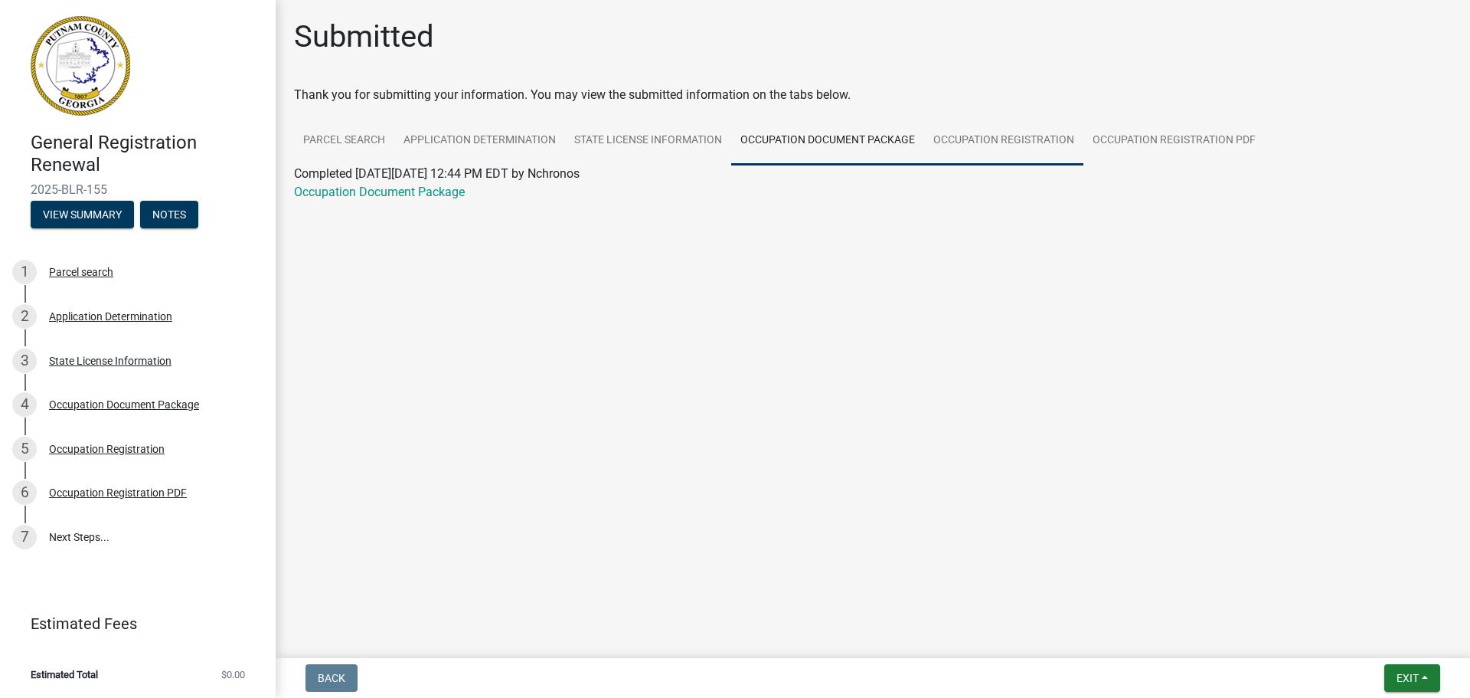
click at [976, 135] on link "Occupation Registration" at bounding box center [1003, 140] width 159 height 49
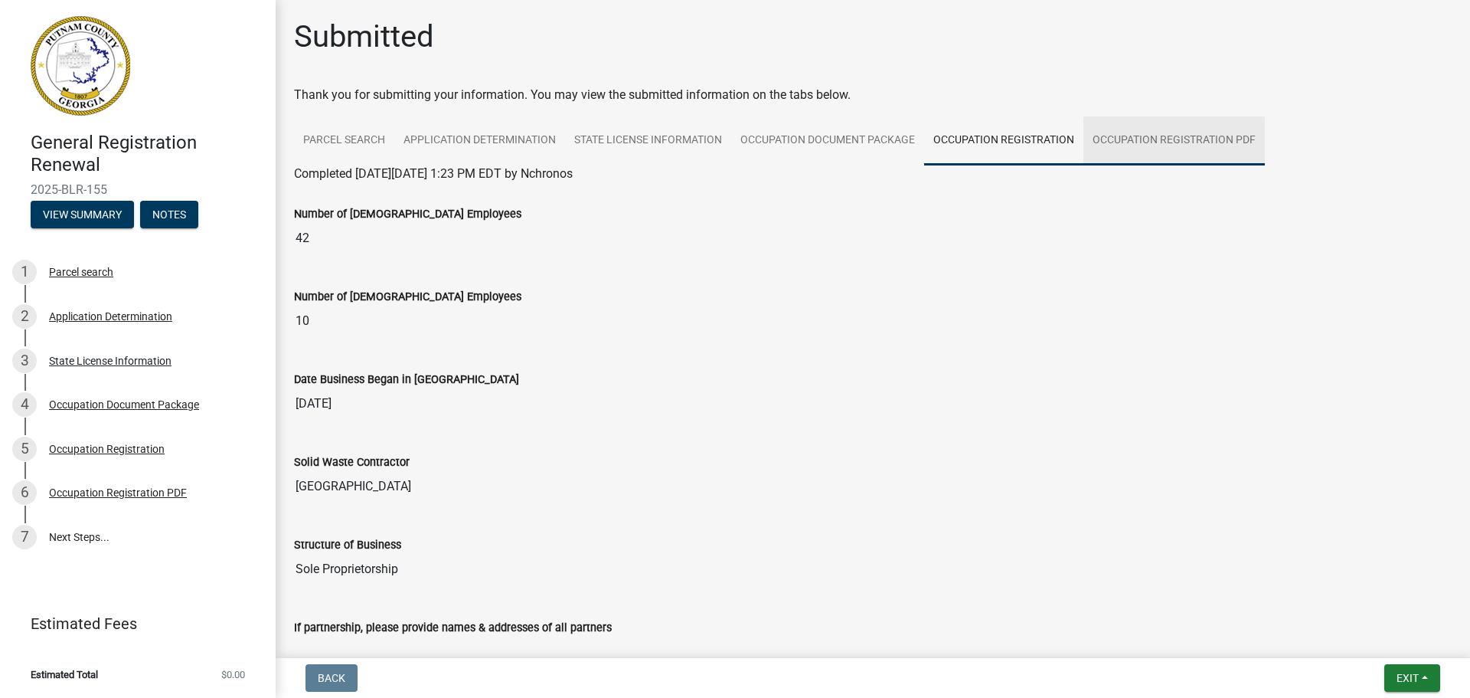
click at [1121, 137] on link "Occupation Registration PDF" at bounding box center [1173, 140] width 181 height 49
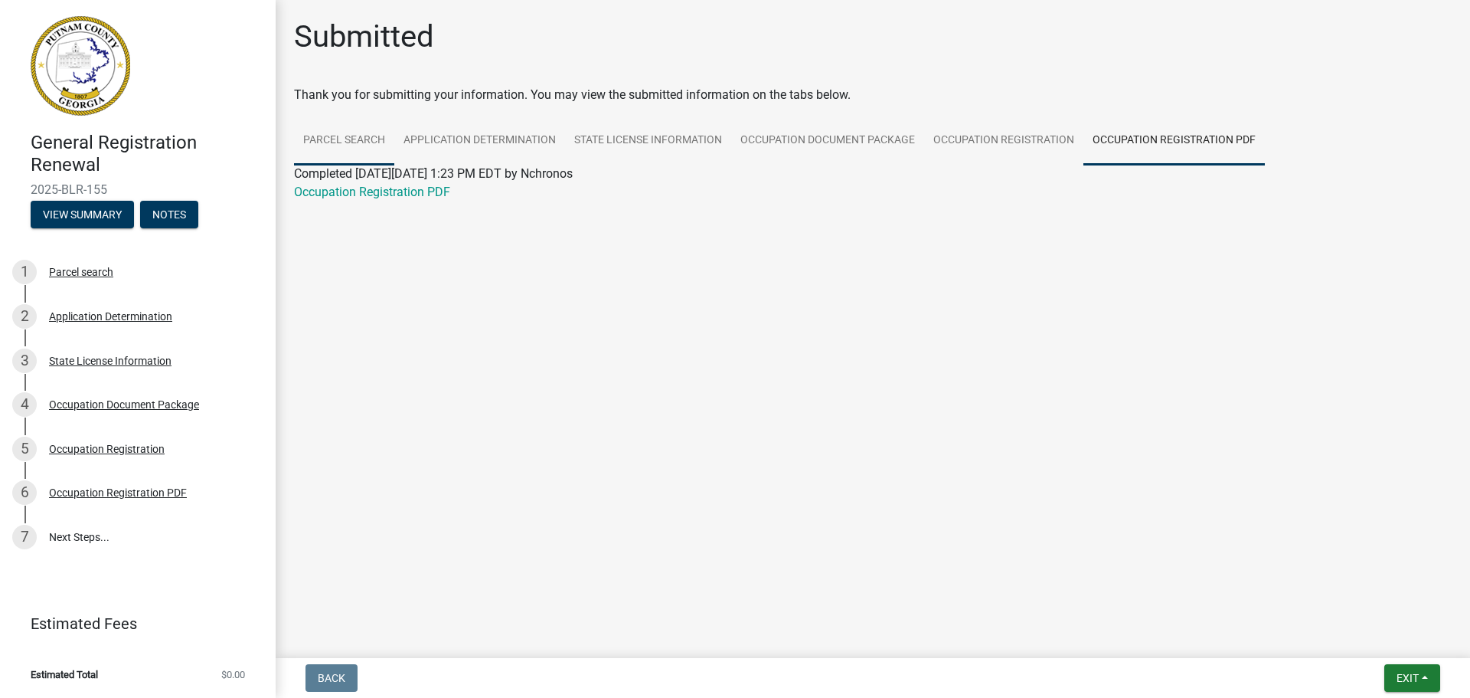
click at [355, 139] on link "Parcel search" at bounding box center [344, 140] width 100 height 49
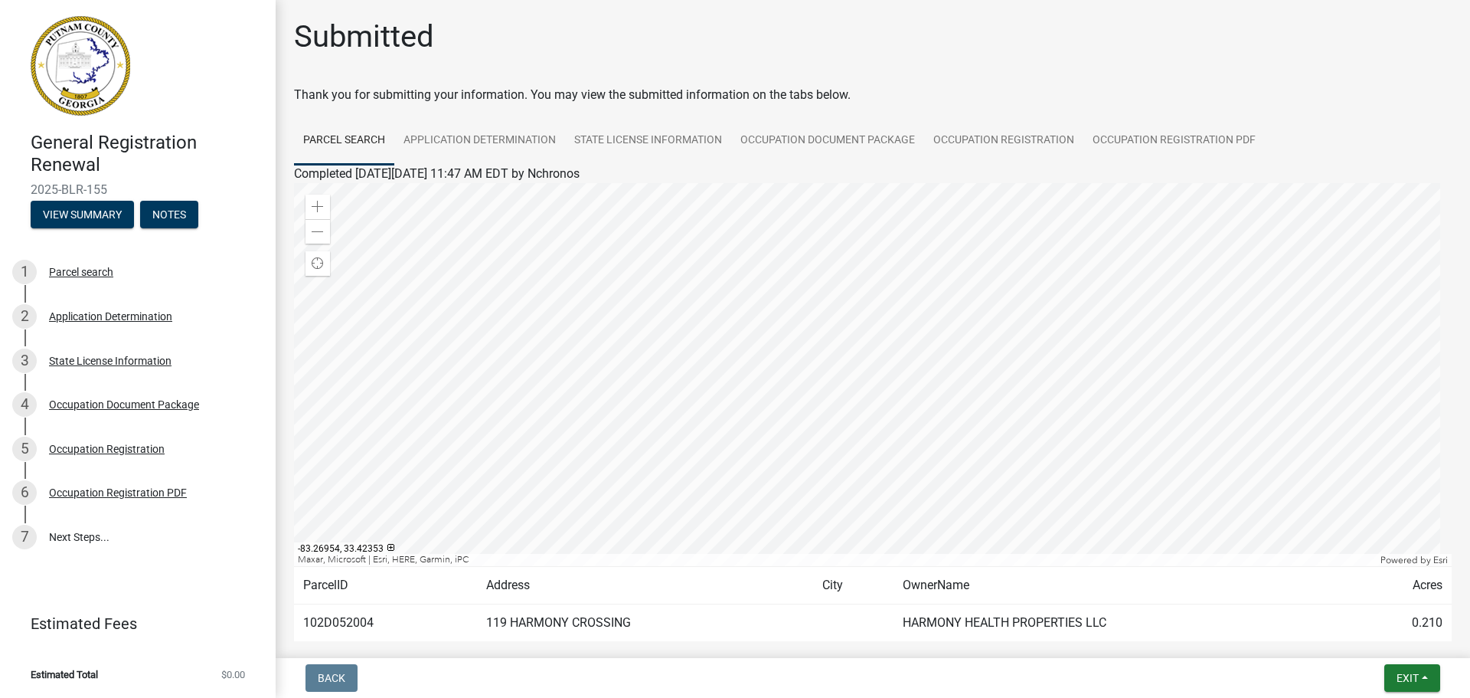
click at [1012, 449] on div at bounding box center [873, 374] width 1158 height 383
click at [1098, 408] on div at bounding box center [873, 374] width 1158 height 383
click at [1191, 237] on div at bounding box center [873, 374] width 1158 height 383
click at [106, 539] on link "7 Next Steps..." at bounding box center [138, 537] width 276 height 44
click at [1404, 671] on span "Exit" at bounding box center [1408, 677] width 22 height 12
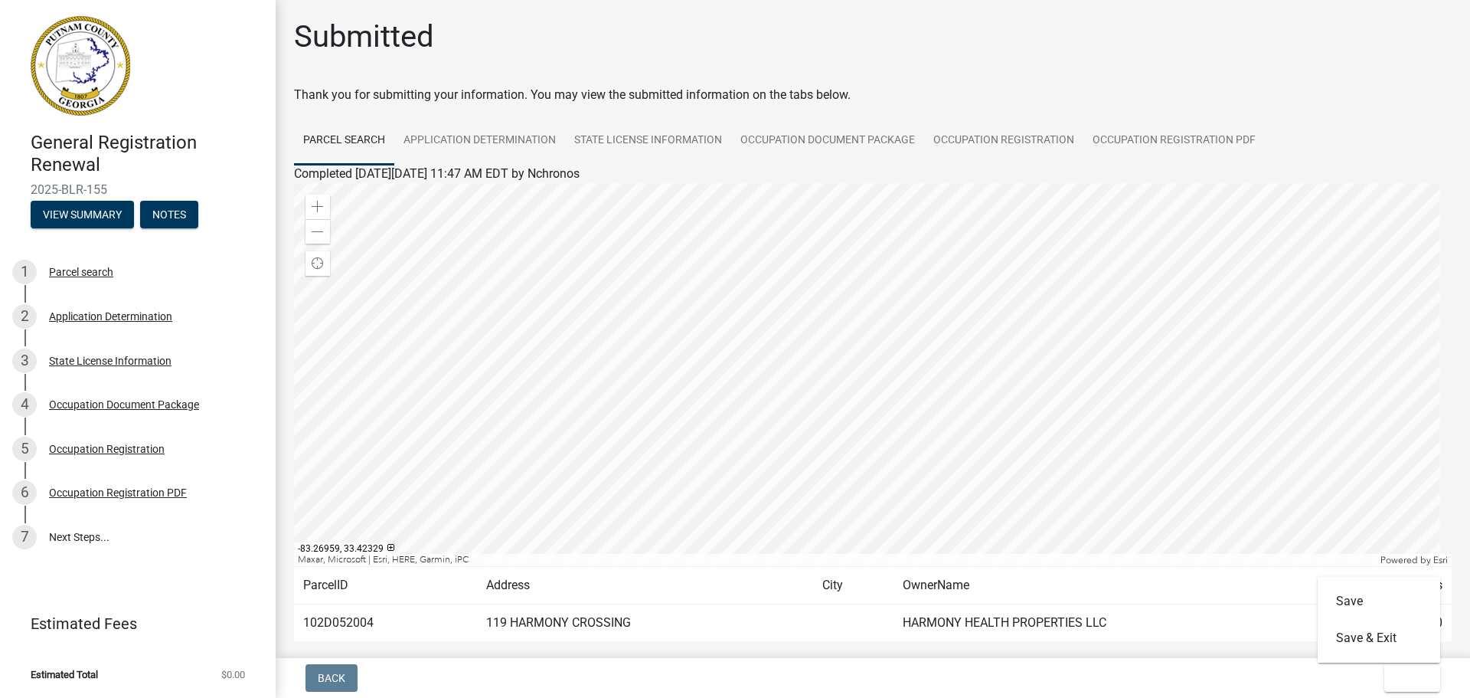
click at [1025, 669] on div "Back Exit Save Save & Exit" at bounding box center [873, 678] width 1170 height 28
click at [1414, 674] on span "Exit" at bounding box center [1408, 677] width 22 height 12
click at [1390, 641] on button "Save & Exit" at bounding box center [1379, 637] width 123 height 37
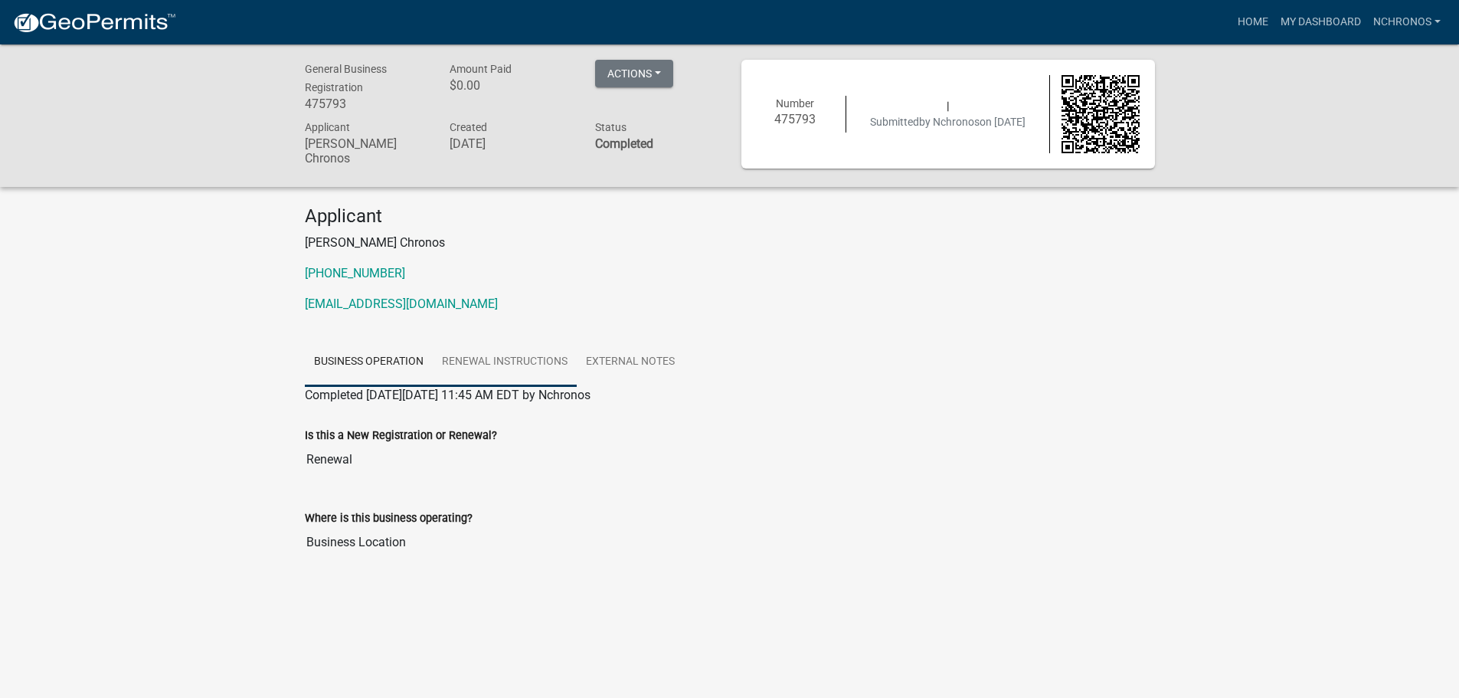
click at [485, 364] on link "Renewal Instructions" at bounding box center [505, 362] width 144 height 49
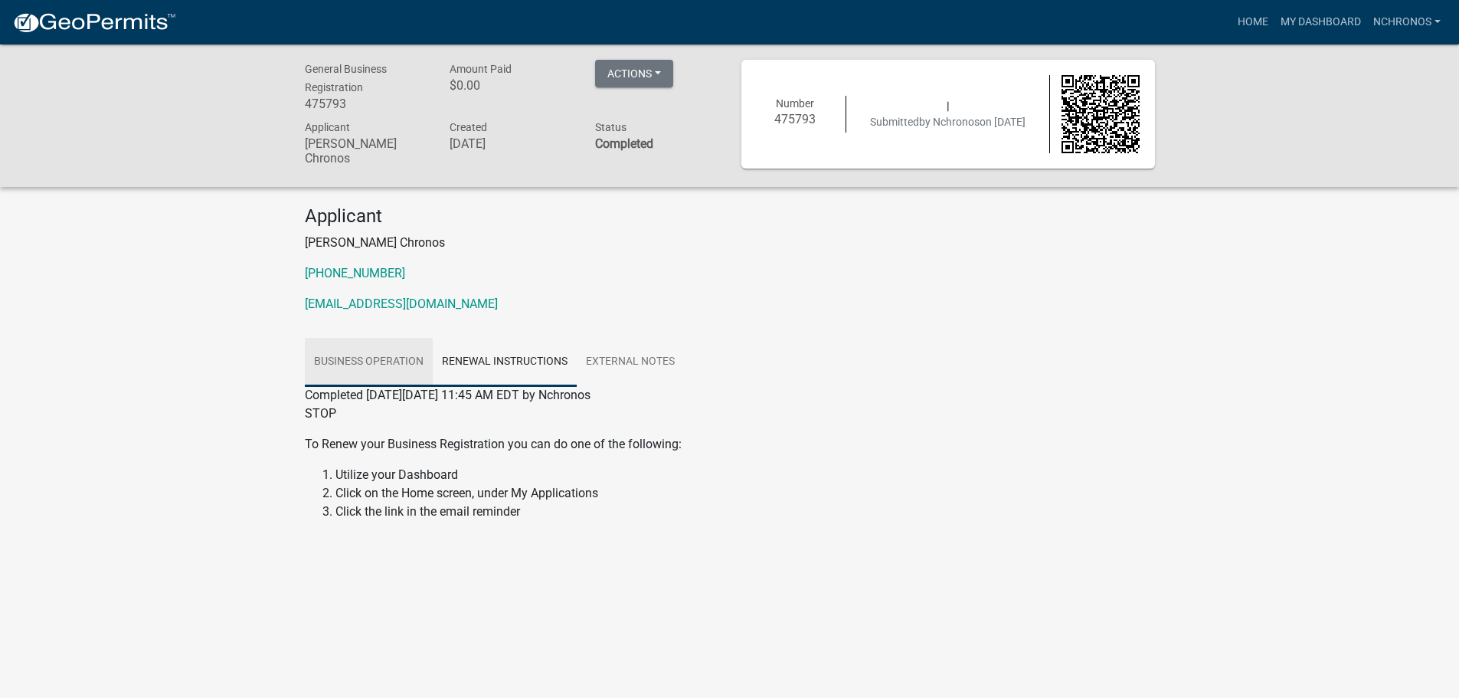
click at [372, 354] on link "Business Operation" at bounding box center [369, 362] width 128 height 49
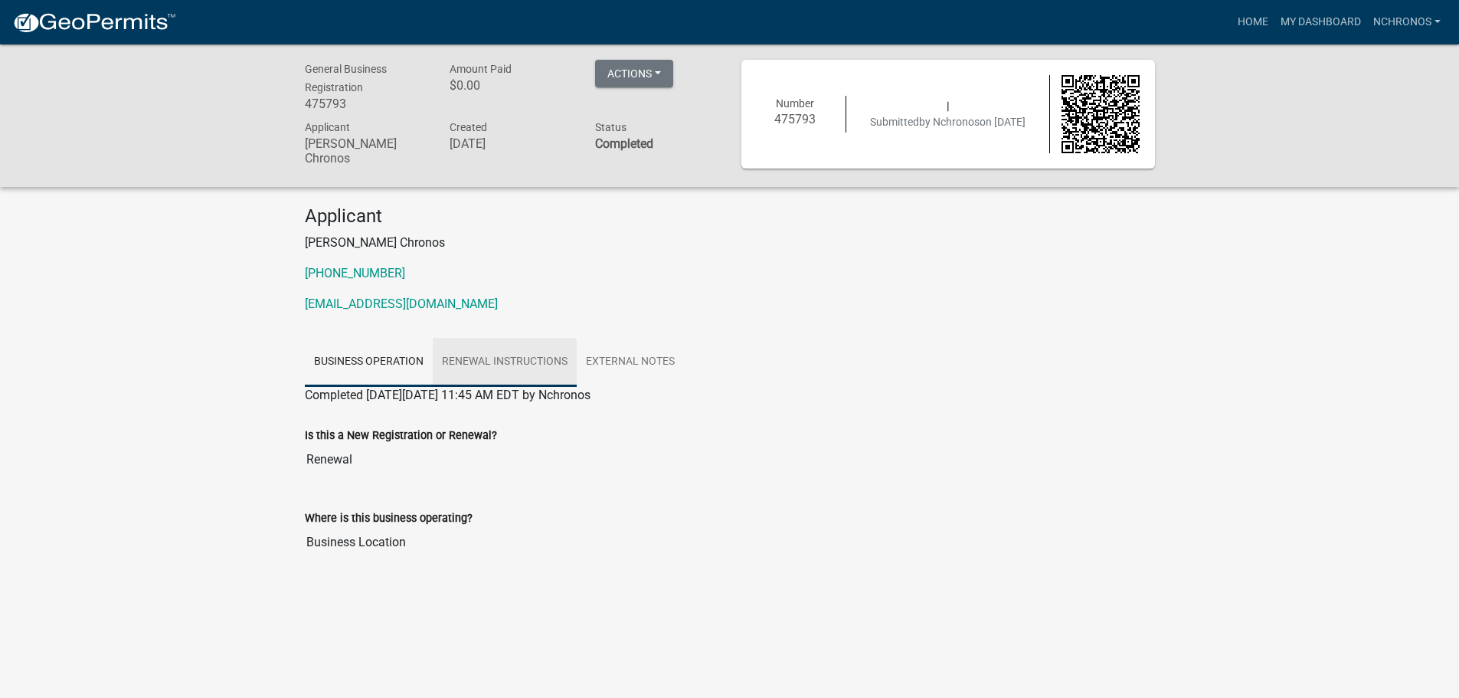
click at [521, 363] on link "Renewal Instructions" at bounding box center [505, 362] width 144 height 49
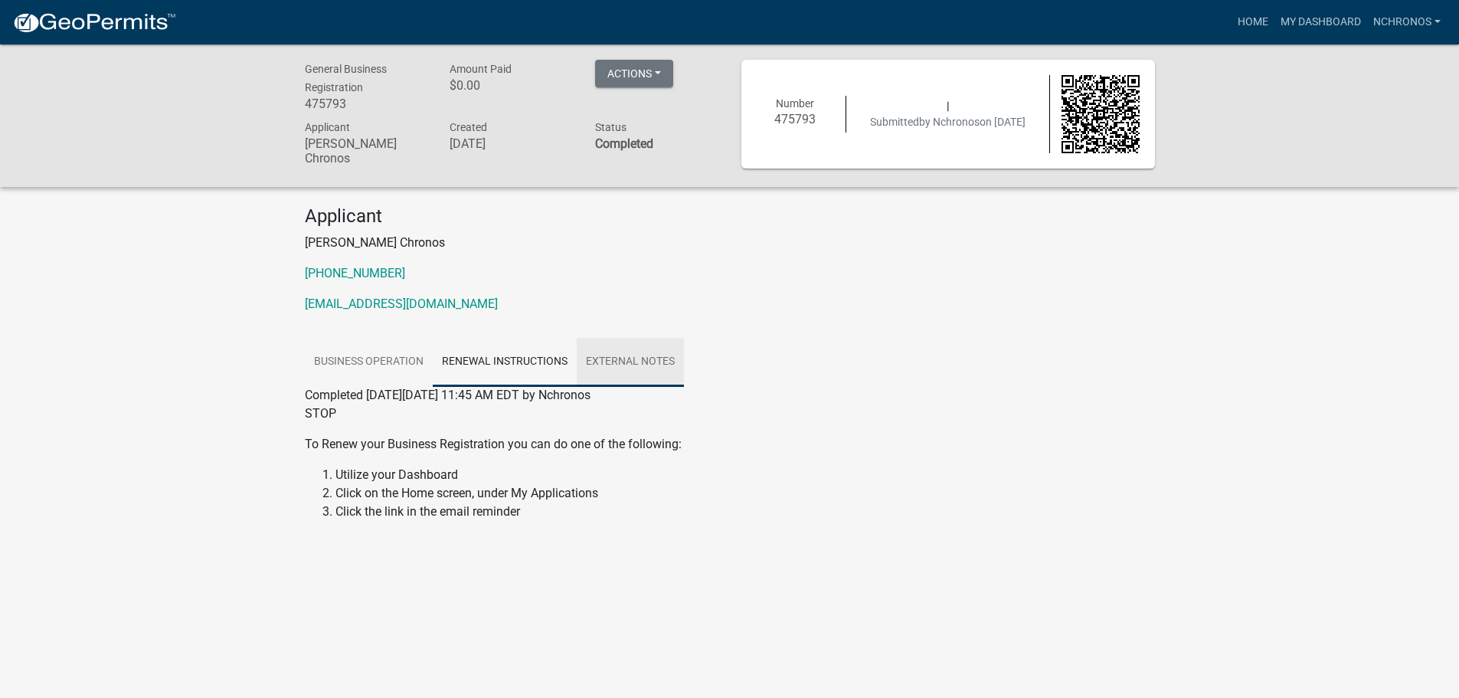
click at [614, 361] on link "External Notes" at bounding box center [630, 362] width 107 height 49
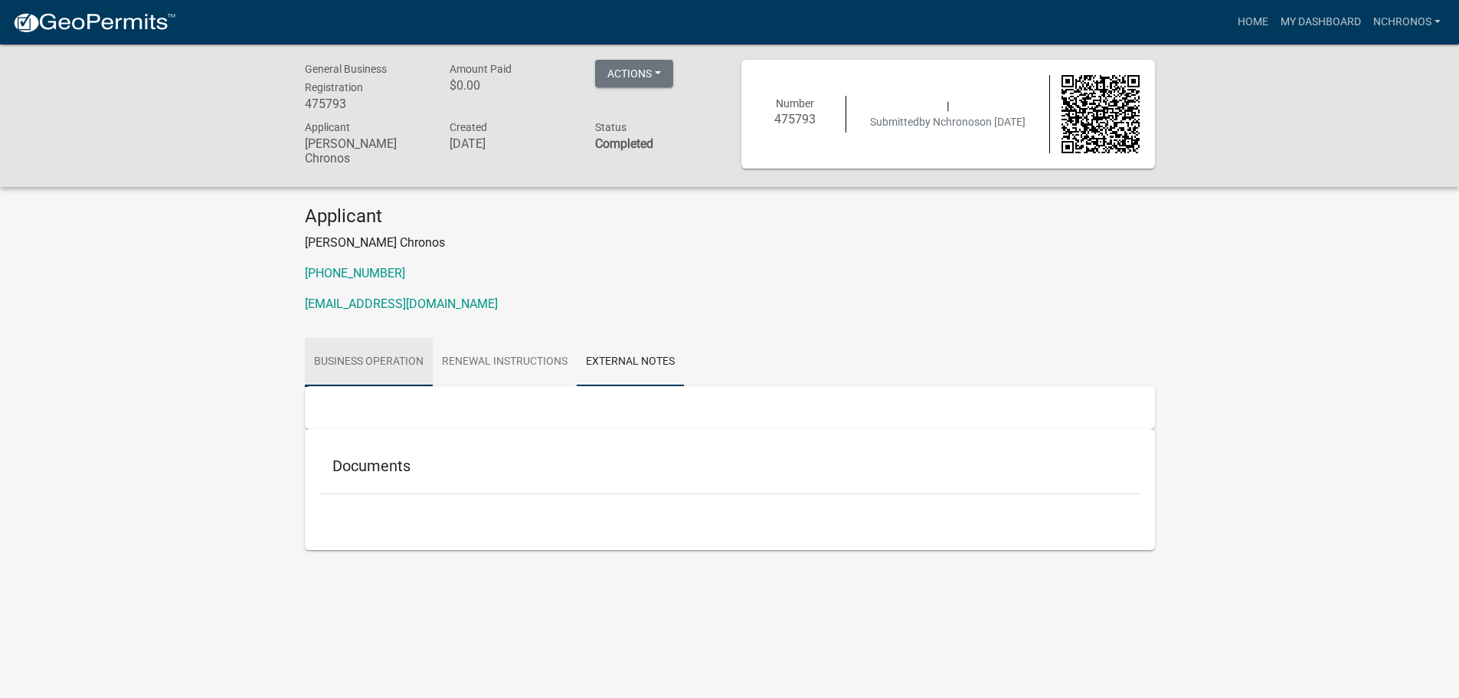
click at [378, 361] on link "Business Operation" at bounding box center [369, 362] width 128 height 49
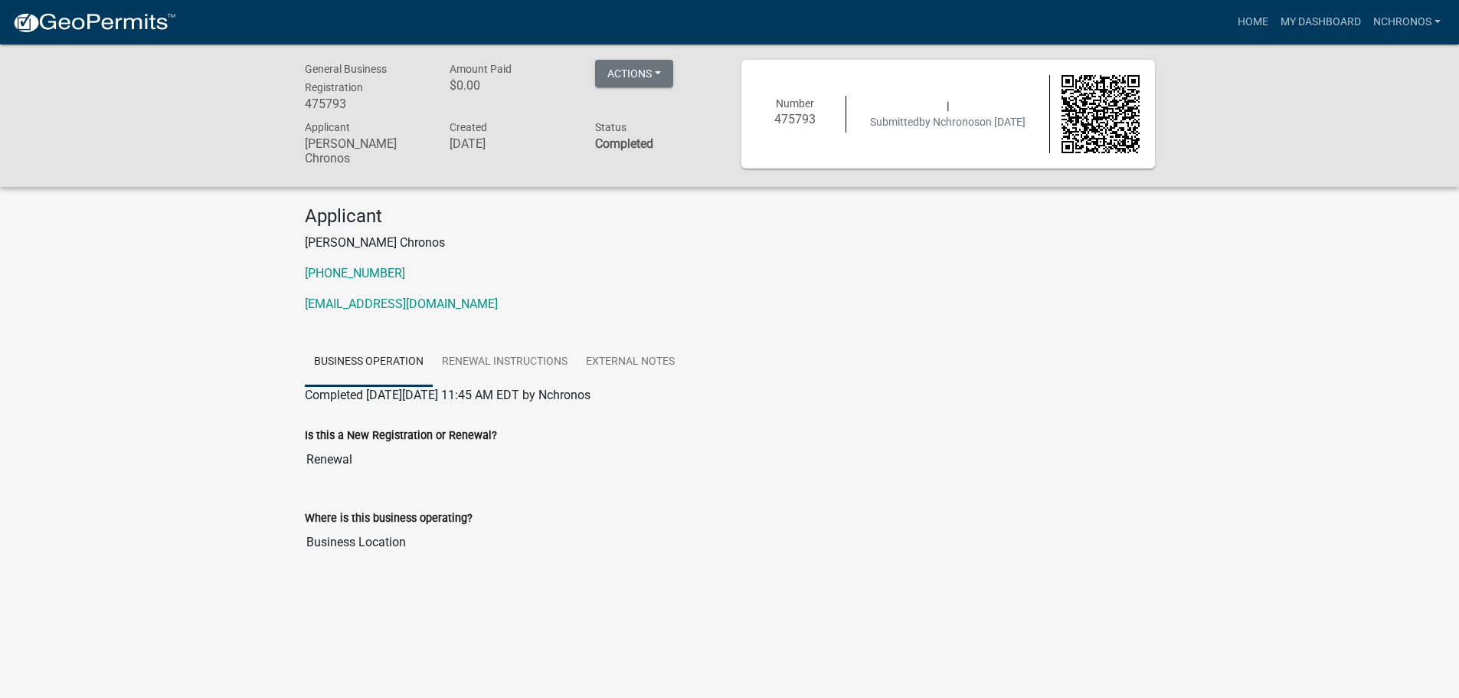
click at [263, 211] on div "General Business Registration 475793 Amount Paid $0.00 Actions Printer Friendly…" at bounding box center [729, 329] width 1459 height 570
click at [243, 237] on div "General Business Registration 475793 Amount Paid $0.00 Actions Printer Friendly…" at bounding box center [729, 329] width 1459 height 570
click at [279, 415] on div "General Business Registration 475793 Amount Paid $0.00 Actions Printer Friendly…" at bounding box center [729, 329] width 1459 height 570
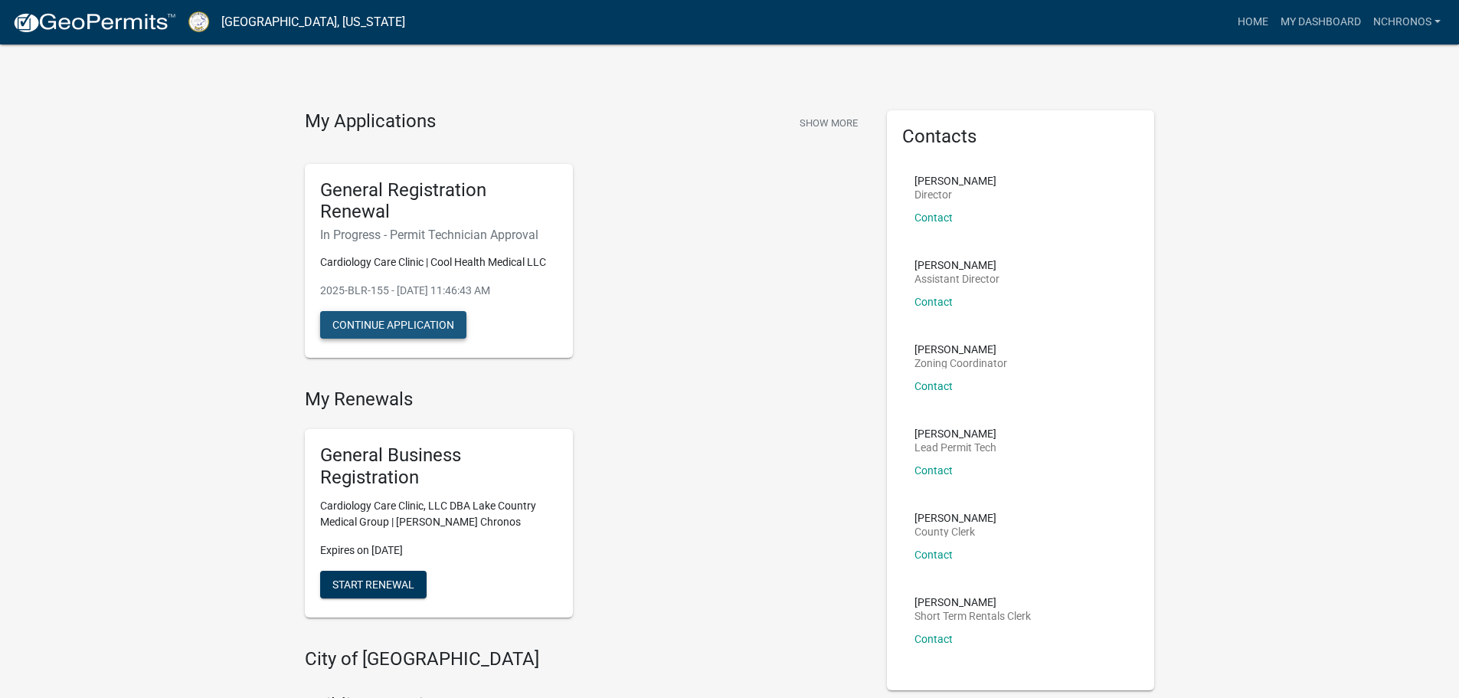
click at [415, 328] on button "Continue Application" at bounding box center [393, 325] width 146 height 28
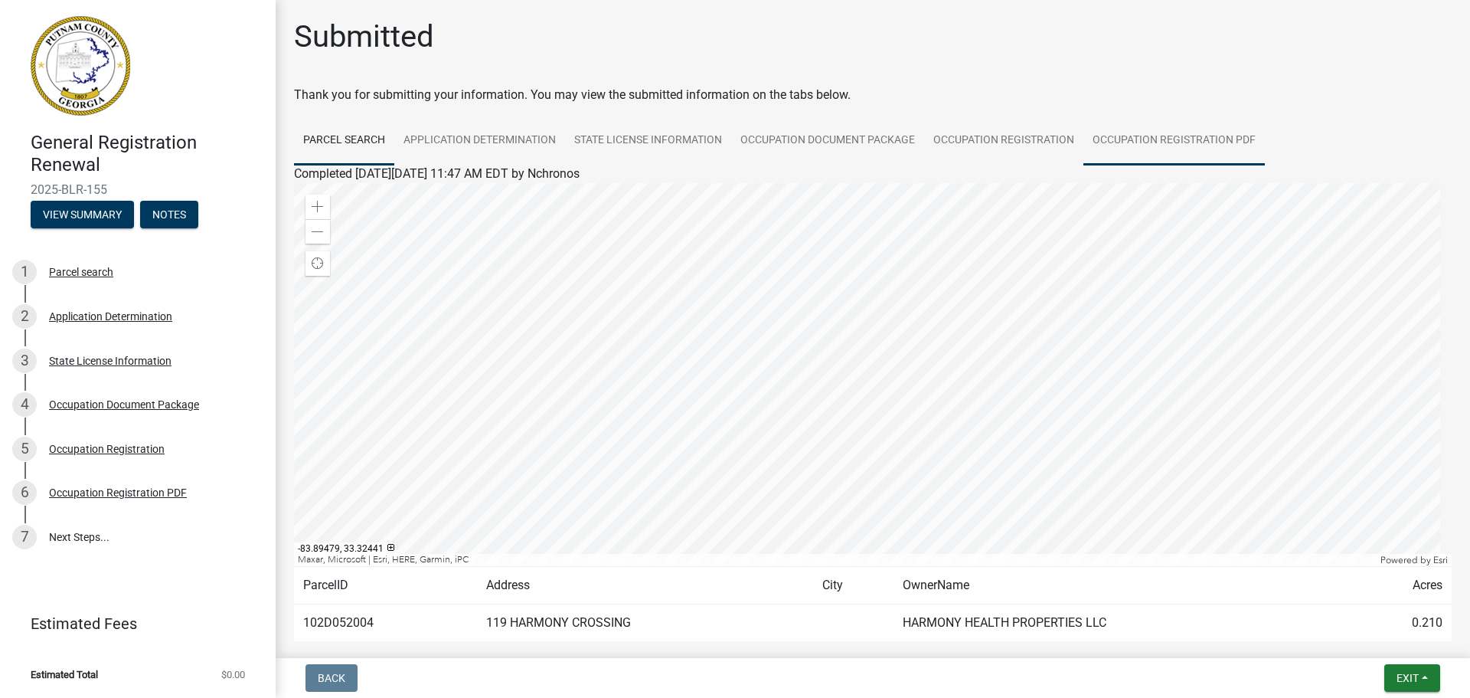
click at [1106, 142] on link "Occupation Registration PDF" at bounding box center [1173, 140] width 181 height 49
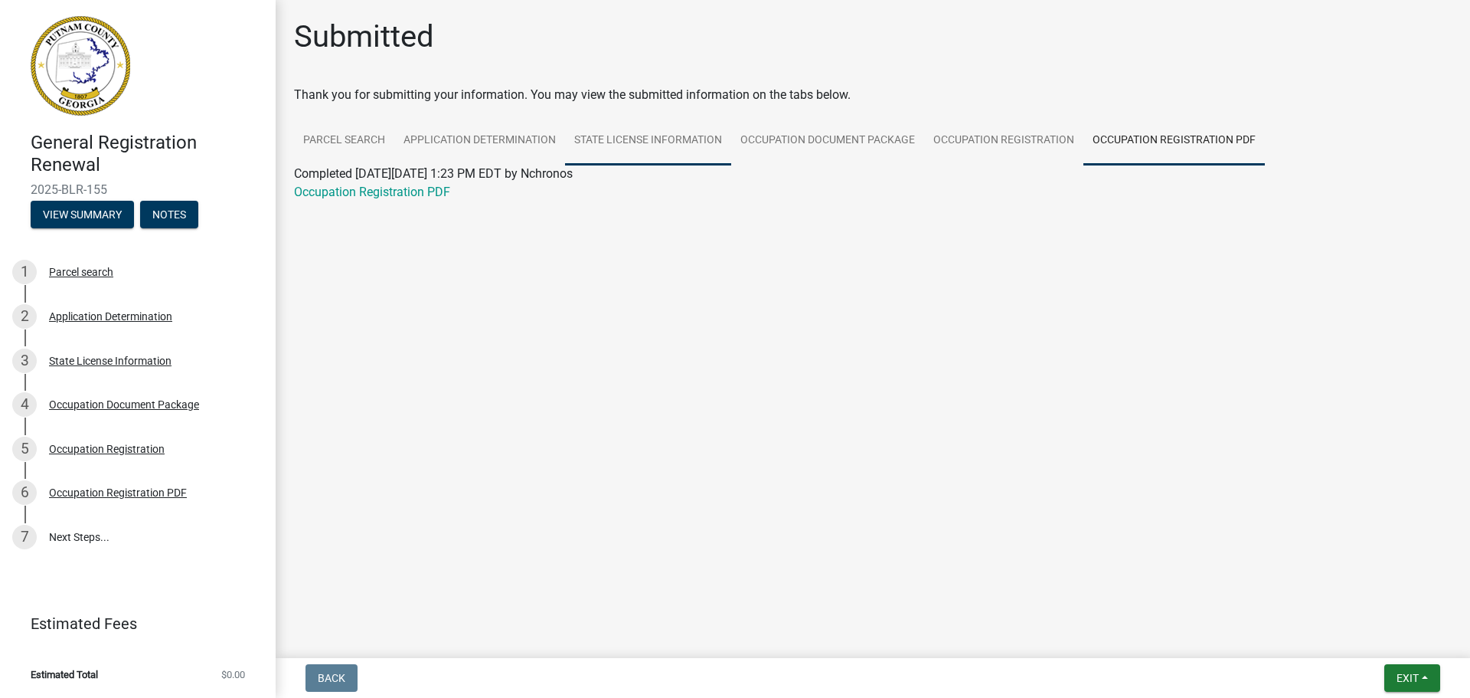
click at [635, 129] on link "State License Information" at bounding box center [648, 140] width 166 height 49
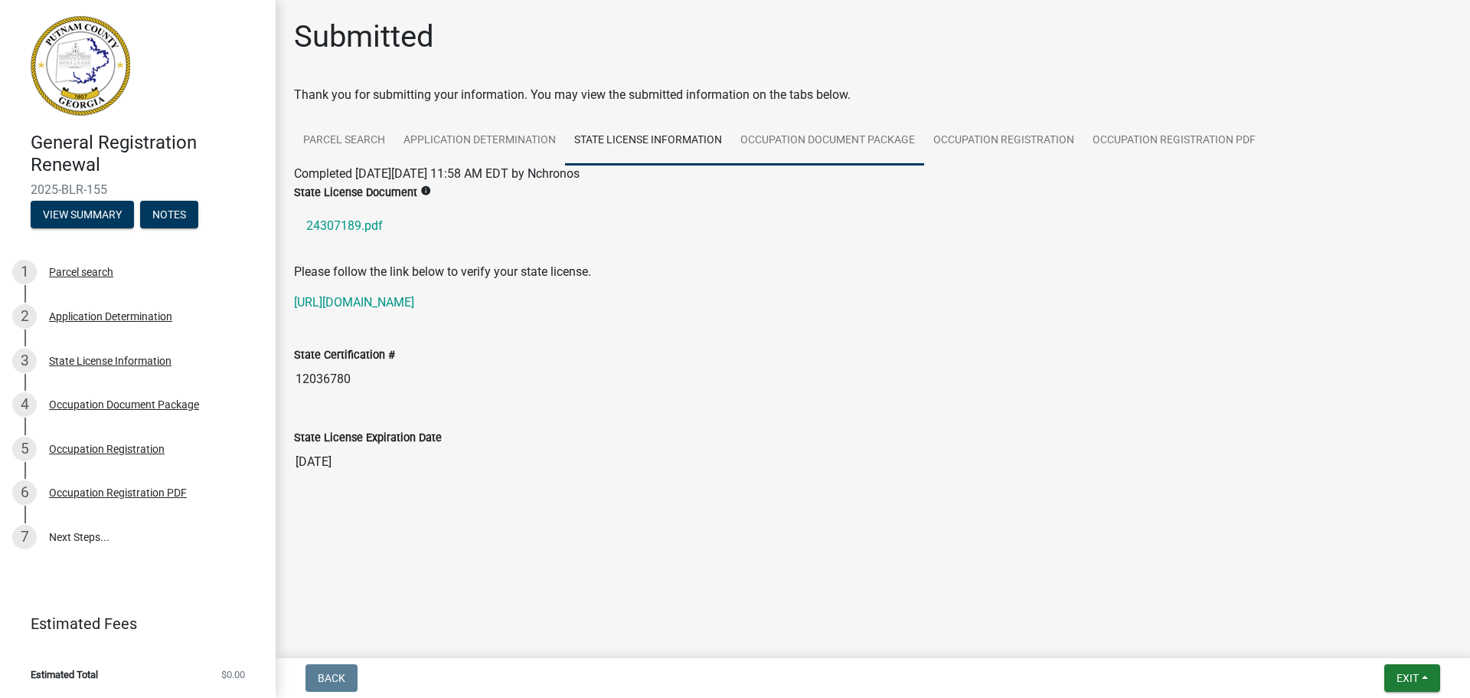
click at [777, 135] on link "Occupation Document Package" at bounding box center [827, 140] width 193 height 49
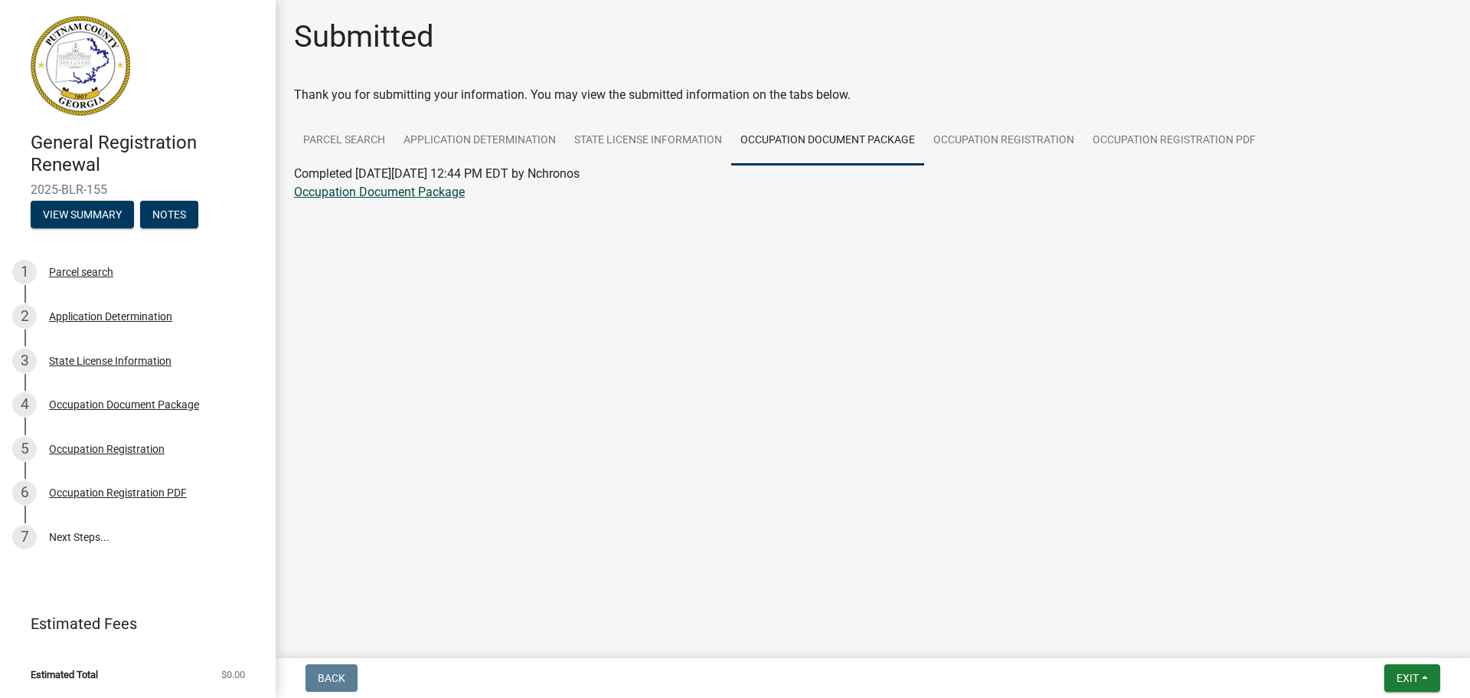
click at [447, 193] on link "Occupation Document Package" at bounding box center [379, 192] width 171 height 15
click at [1013, 127] on link "Occupation Registration" at bounding box center [1003, 140] width 159 height 49
